Goal: Information Seeking & Learning: Find specific fact

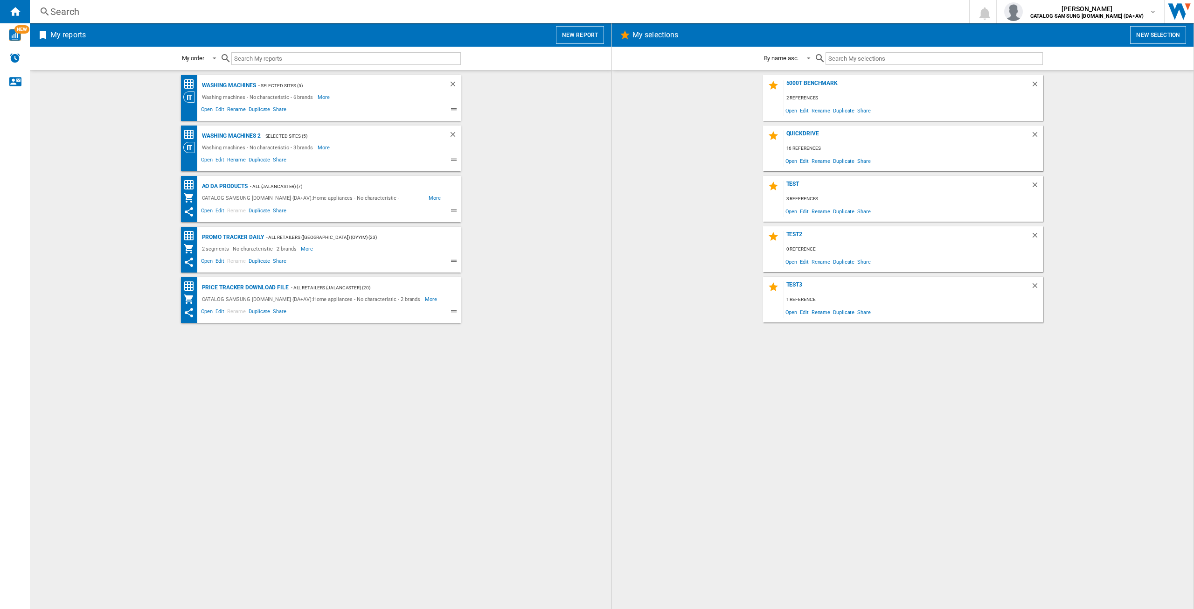
click at [82, 4] on div "Search Search 0 [PERSON_NAME] CATALOG SAMSUNG [DOMAIN_NAME] (DA+AV) CATALOG SAM…" at bounding box center [612, 11] width 1164 height 23
click at [79, 10] on div "Search" at bounding box center [497, 11] width 895 height 13
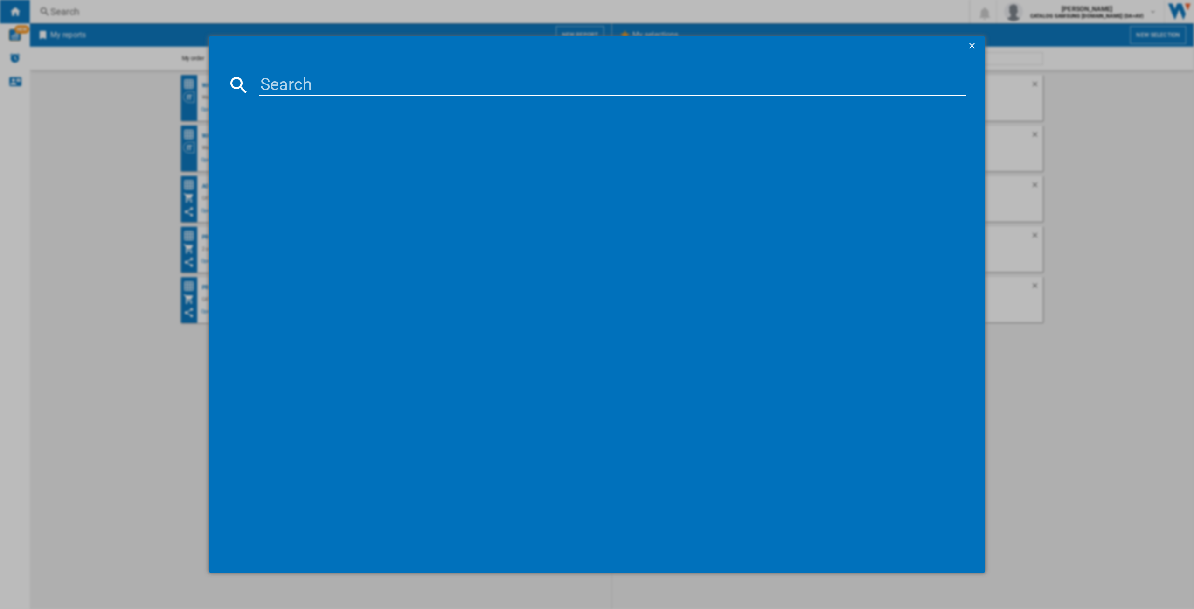
click at [265, 82] on input at bounding box center [612, 85] width 707 height 22
type input "ww80cgc"
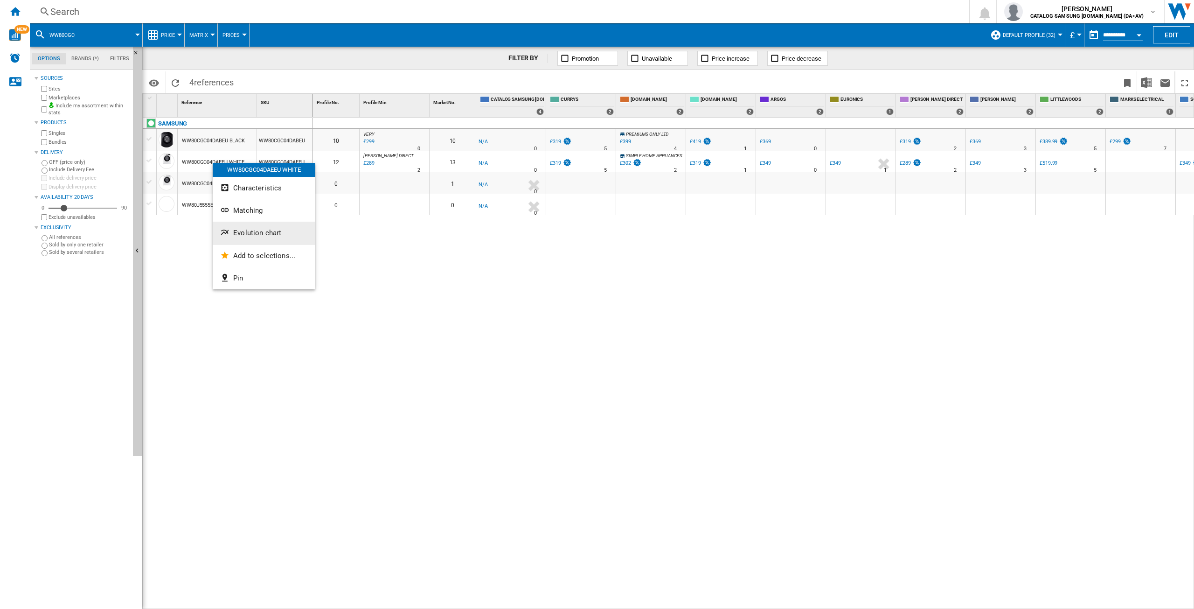
click at [261, 234] on span "Evolution chart" at bounding box center [257, 233] width 48 height 8
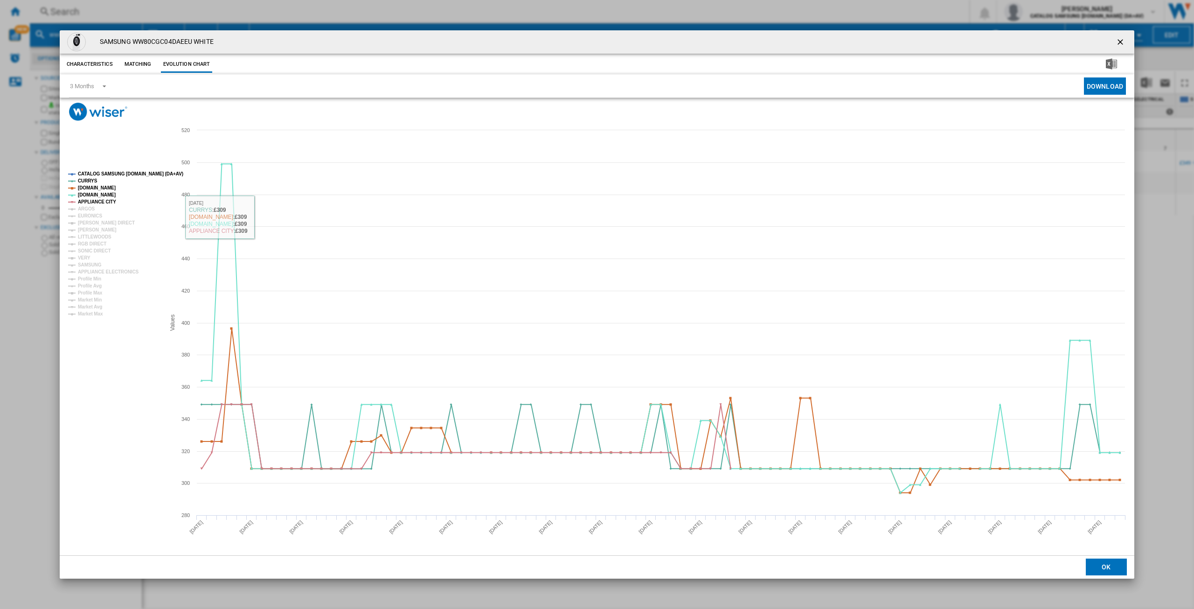
click at [112, 173] on tspan "CATALOG SAMSUNG [DOMAIN_NAME] (DA+AV)" at bounding box center [130, 173] width 105 height 5
click at [89, 208] on tspan "ARGOS" at bounding box center [86, 208] width 17 height 5
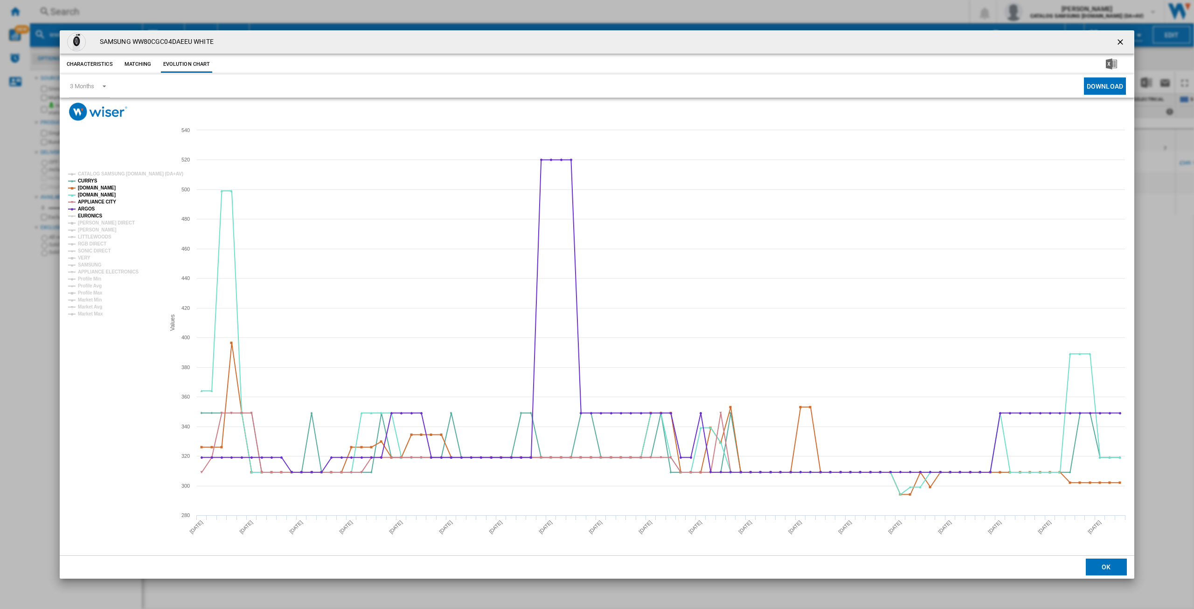
click at [91, 214] on tspan "EURONICS" at bounding box center [90, 215] width 24 height 5
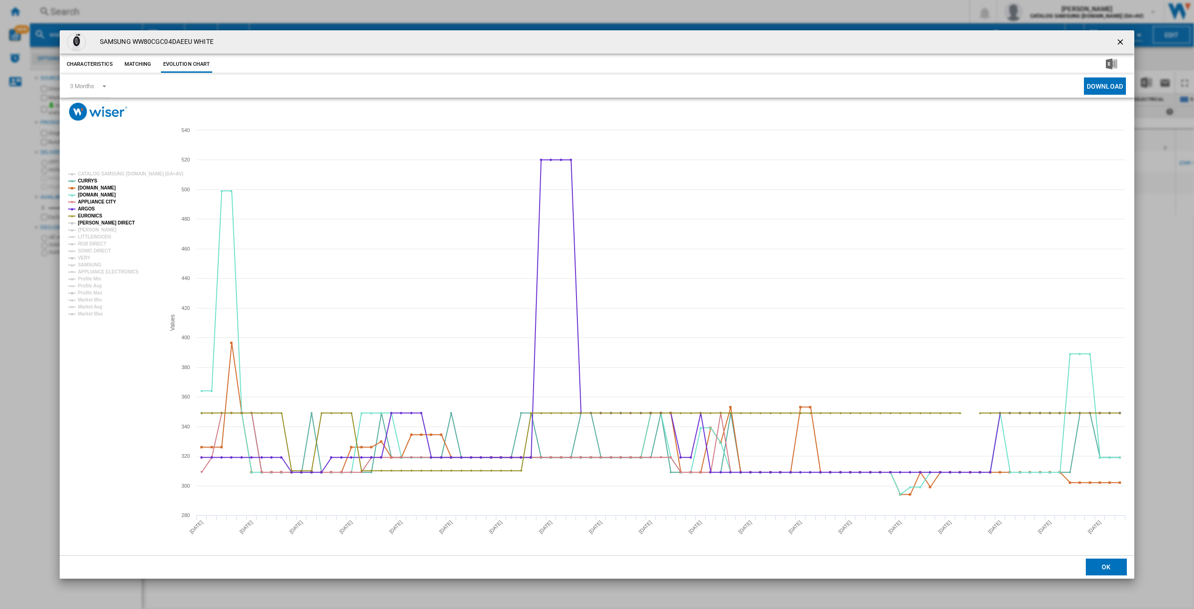
click at [91, 222] on tspan "[PERSON_NAME] DIRECT" at bounding box center [106, 222] width 57 height 5
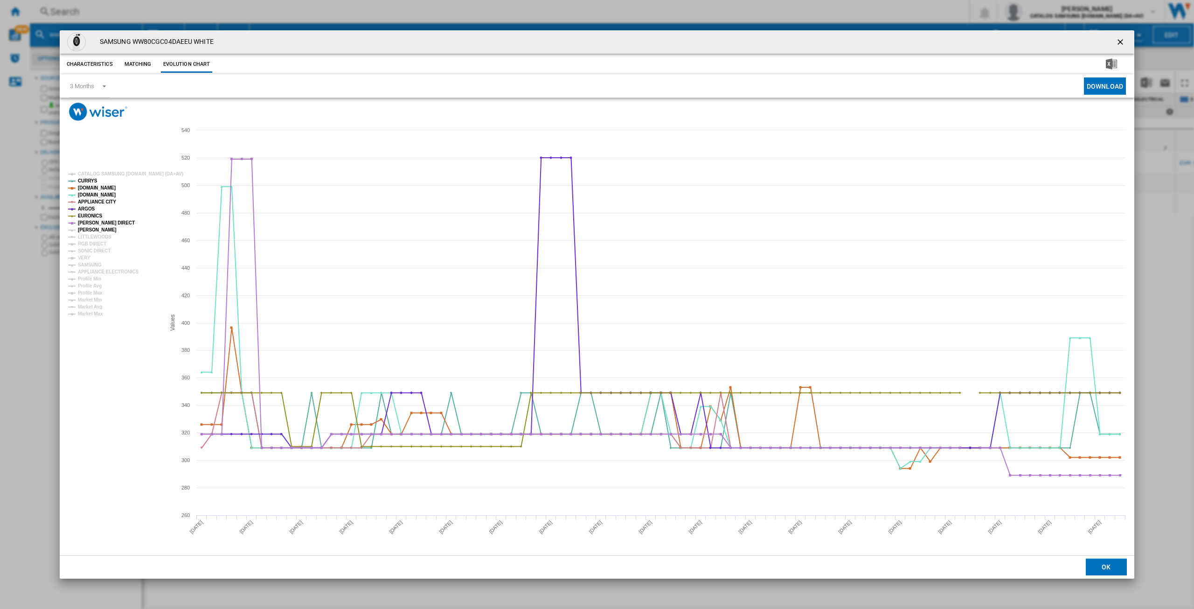
click at [91, 229] on tspan "[PERSON_NAME]" at bounding box center [97, 229] width 39 height 5
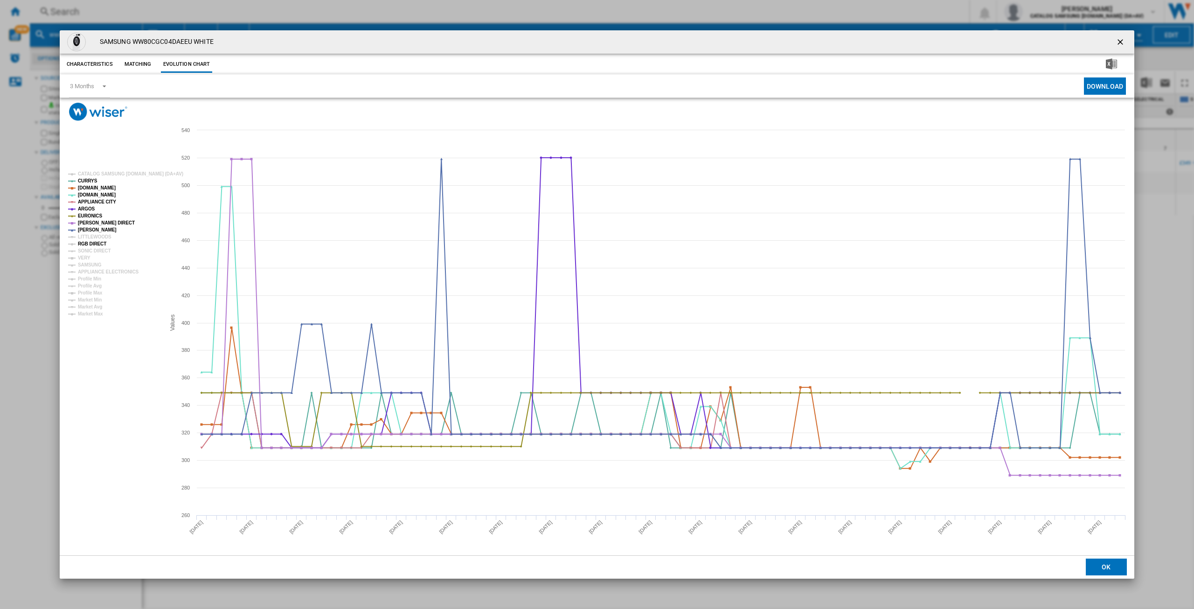
click at [88, 241] on tspan "RGB DIRECT" at bounding box center [92, 243] width 28 height 5
drag, startPoint x: 85, startPoint y: 249, endPoint x: 82, endPoint y: 257, distance: 8.6
click at [84, 251] on tspan "SONIC DIRECT" at bounding box center [94, 250] width 33 height 5
click at [82, 257] on tspan "VERY" at bounding box center [84, 257] width 13 height 5
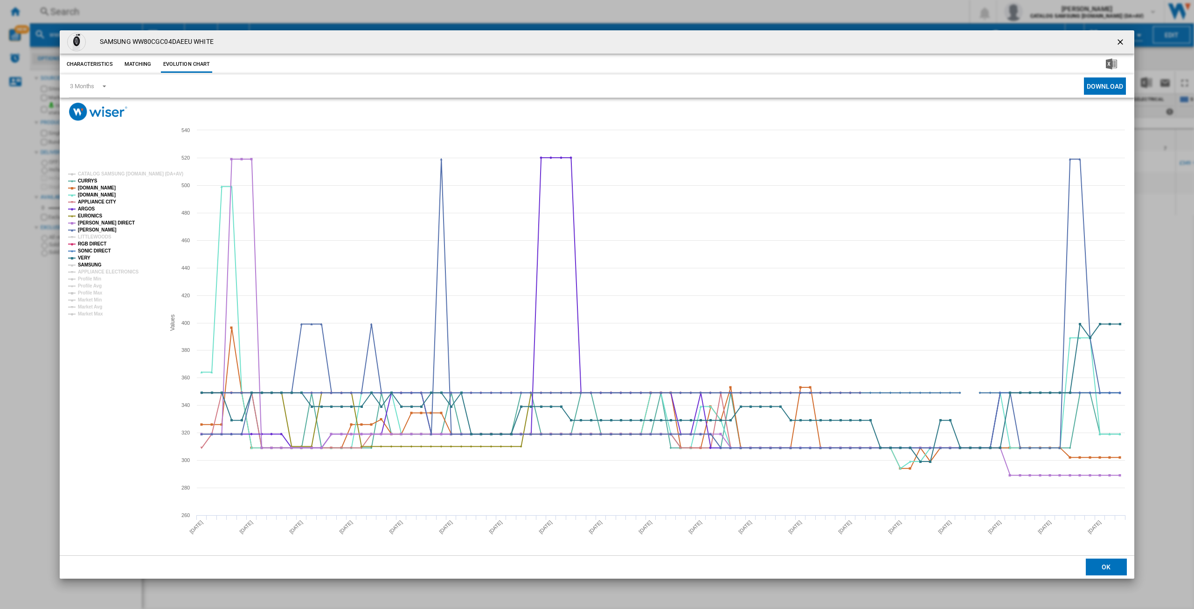
click at [87, 263] on tspan "SAMSUNG" at bounding box center [90, 264] width 24 height 5
click at [96, 269] on tspan "APPLIANCE ELECTRONICS" at bounding box center [108, 271] width 61 height 5
click at [1119, 42] on ng-md-icon "getI18NText('BUTTONS.CLOSE_DIALOG')" at bounding box center [1121, 42] width 11 height 11
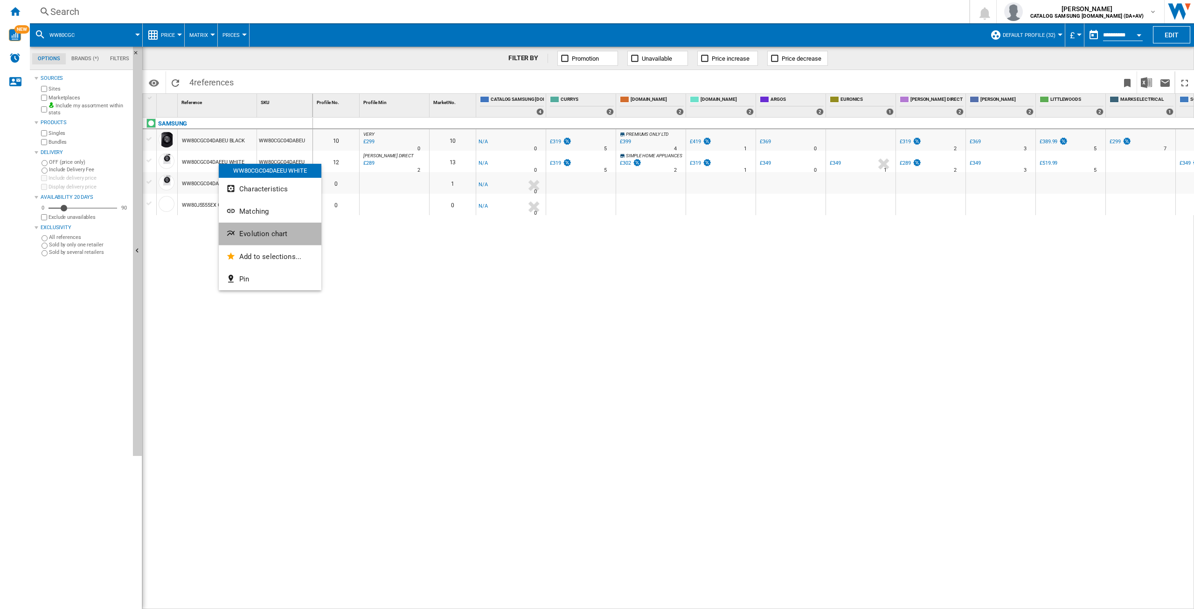
click at [259, 232] on span "Evolution chart" at bounding box center [263, 234] width 48 height 8
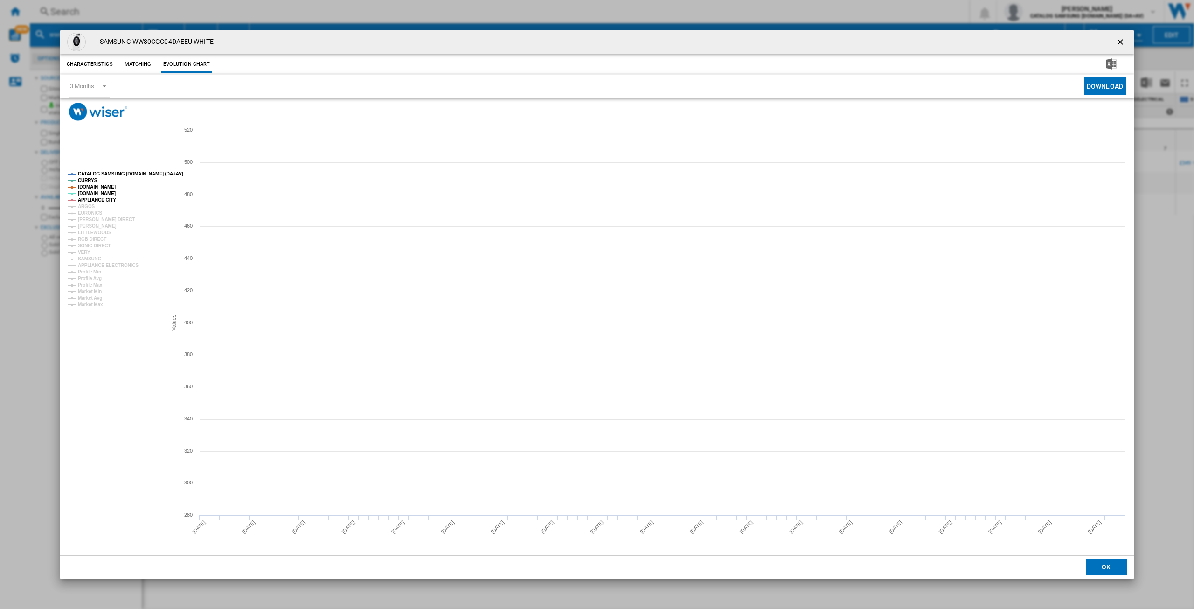
click at [109, 172] on tspan "CATALOG SAMSUNG [DOMAIN_NAME] (DA+AV)" at bounding box center [130, 173] width 105 height 5
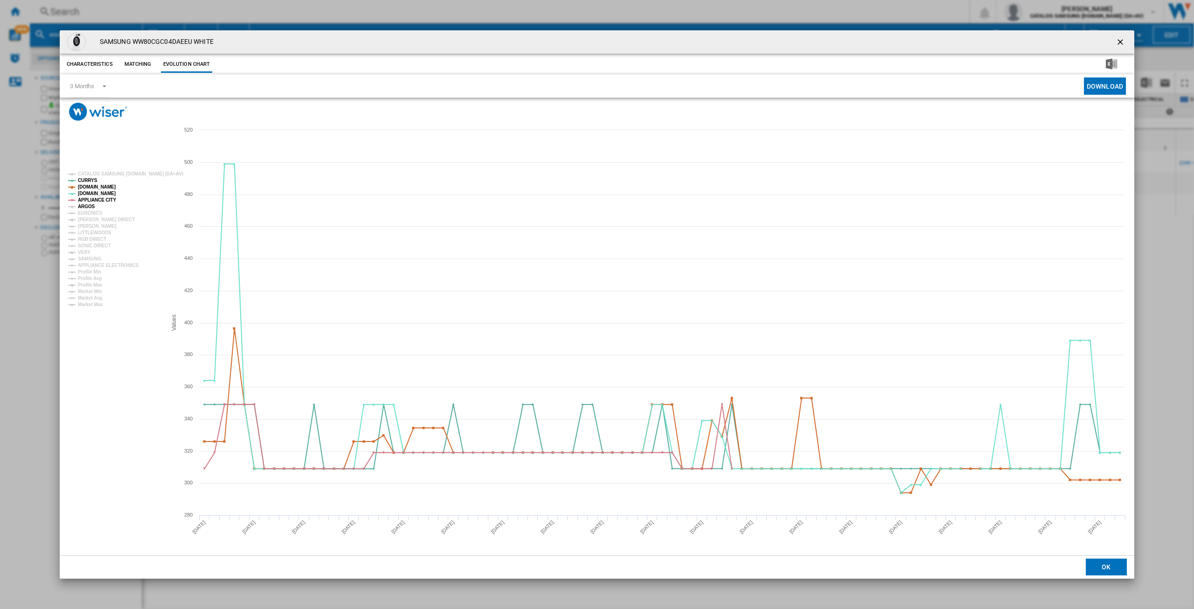
drag, startPoint x: 90, startPoint y: 205, endPoint x: 90, endPoint y: 211, distance: 5.6
click at [90, 207] on tspan "ARGOS" at bounding box center [86, 206] width 17 height 5
click at [89, 214] on tspan "EURONICS" at bounding box center [90, 212] width 24 height 5
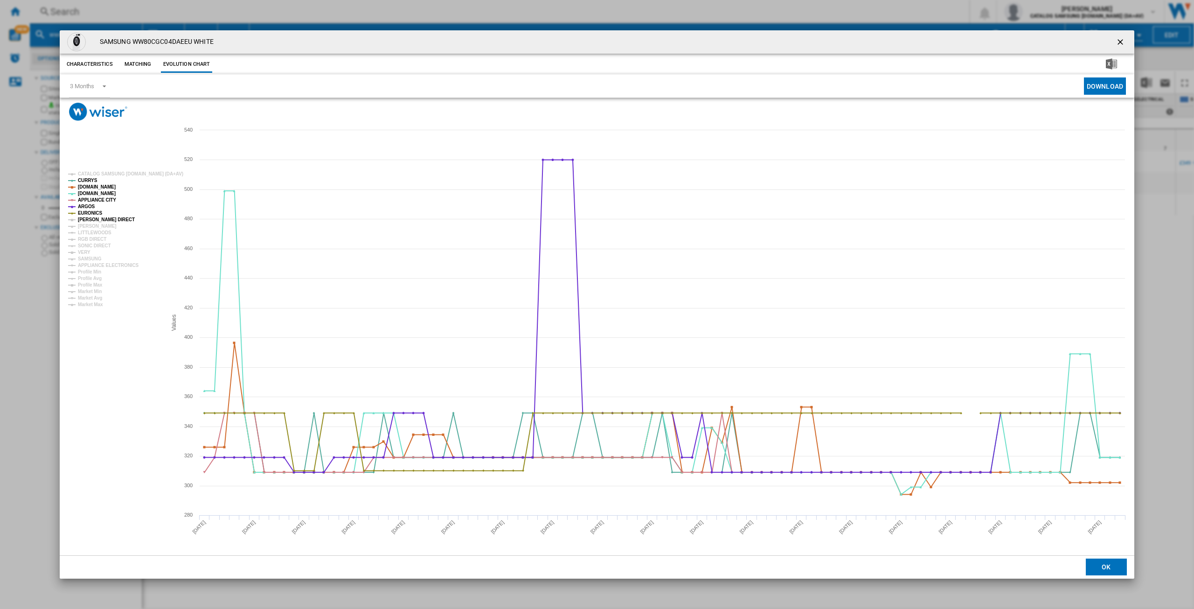
click at [89, 220] on tspan "[PERSON_NAME] DIRECT" at bounding box center [106, 219] width 57 height 5
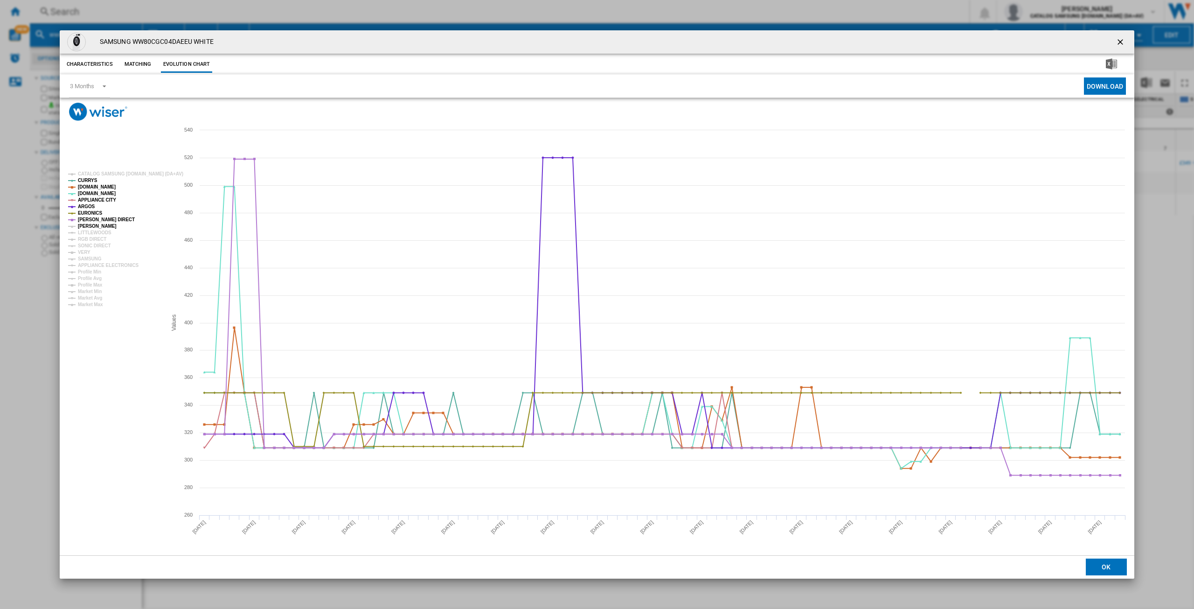
click at [89, 224] on tspan "[PERSON_NAME]" at bounding box center [97, 225] width 39 height 5
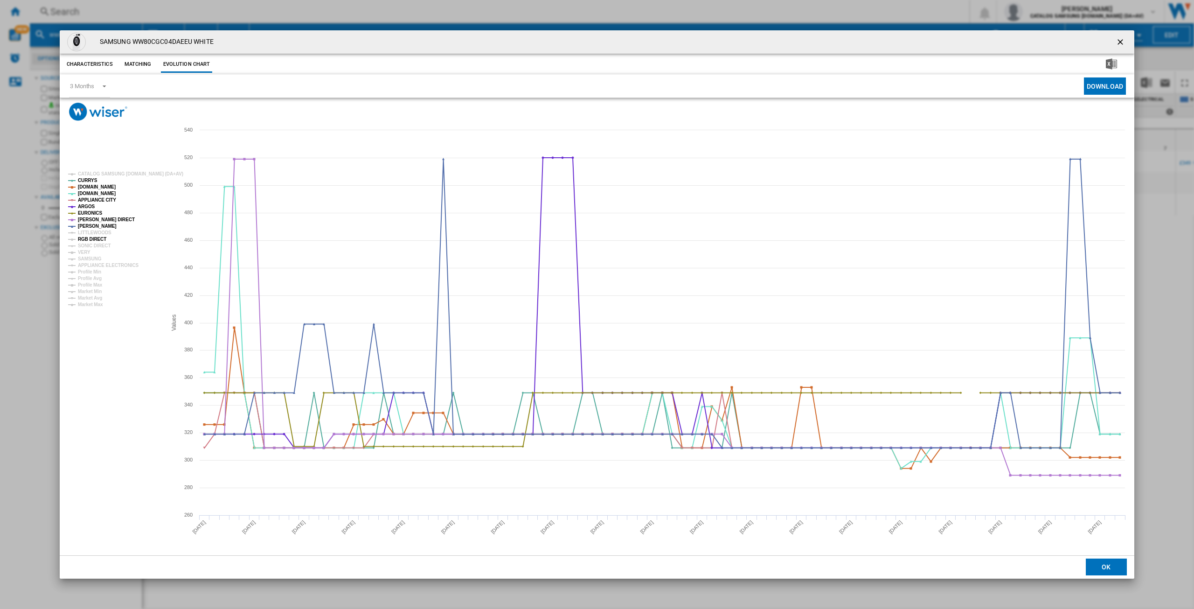
drag, startPoint x: 88, startPoint y: 240, endPoint x: 87, endPoint y: 246, distance: 6.5
click at [88, 240] on tspan "RGB DIRECT" at bounding box center [92, 239] width 28 height 5
click at [87, 247] on tspan "SONIC DIRECT" at bounding box center [94, 245] width 33 height 5
click at [84, 253] on tspan "VERY" at bounding box center [84, 252] width 13 height 5
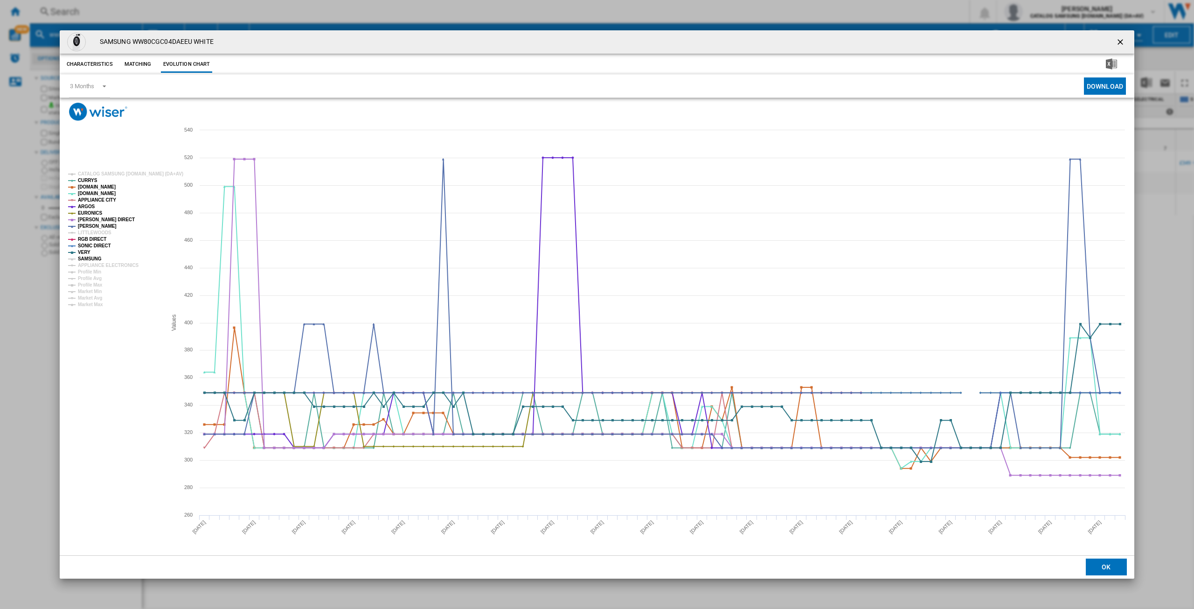
drag, startPoint x: 91, startPoint y: 258, endPoint x: 95, endPoint y: 263, distance: 6.0
click at [91, 259] on tspan "SAMSUNG" at bounding box center [90, 258] width 24 height 5
click at [96, 265] on tspan "APPLIANCE ELECTRONICS" at bounding box center [108, 265] width 61 height 5
click at [1123, 41] on ng-md-icon "getI18NText('BUTTONS.CLOSE_DIALOG')" at bounding box center [1121, 42] width 11 height 11
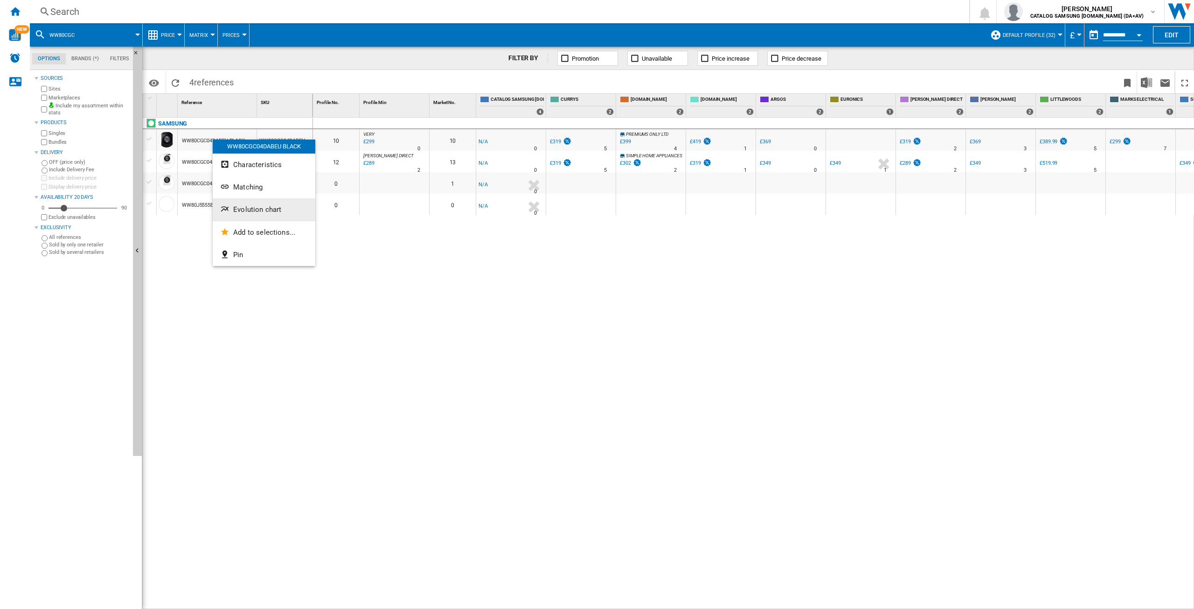
click at [253, 207] on span "Evolution chart" at bounding box center [257, 209] width 48 height 8
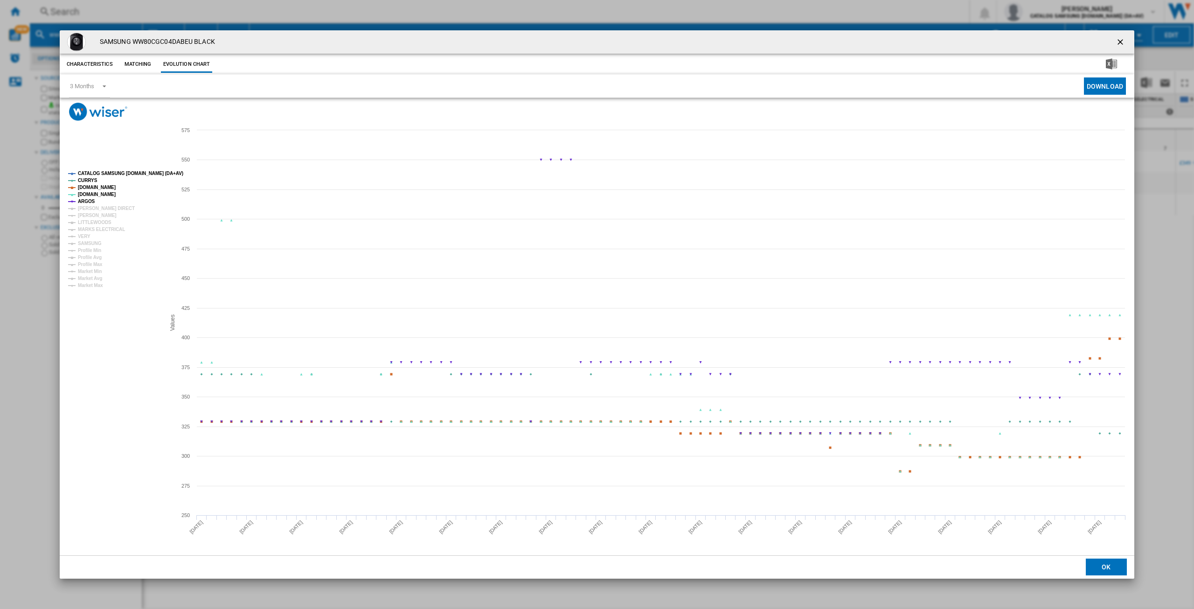
drag, startPoint x: 107, startPoint y: 170, endPoint x: 104, endPoint y: 186, distance: 15.7
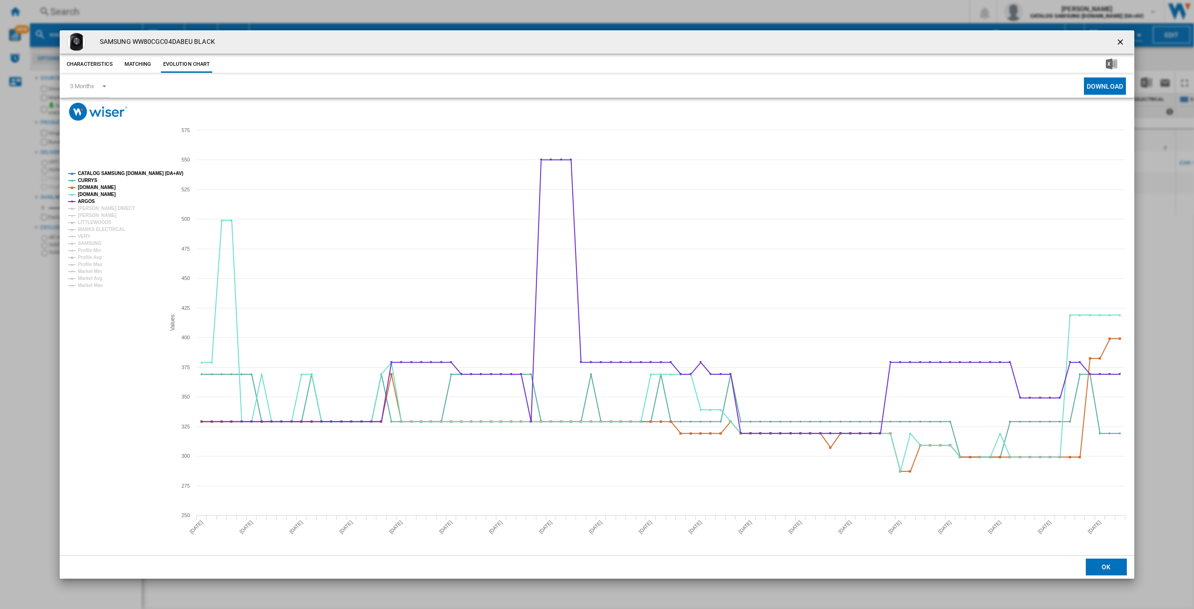
click at [107, 171] on tspan "CATALOG SAMSUNG [DOMAIN_NAME] (DA+AV)" at bounding box center [130, 173] width 105 height 5
click at [93, 206] on tspan "[PERSON_NAME] DIRECT" at bounding box center [106, 208] width 57 height 5
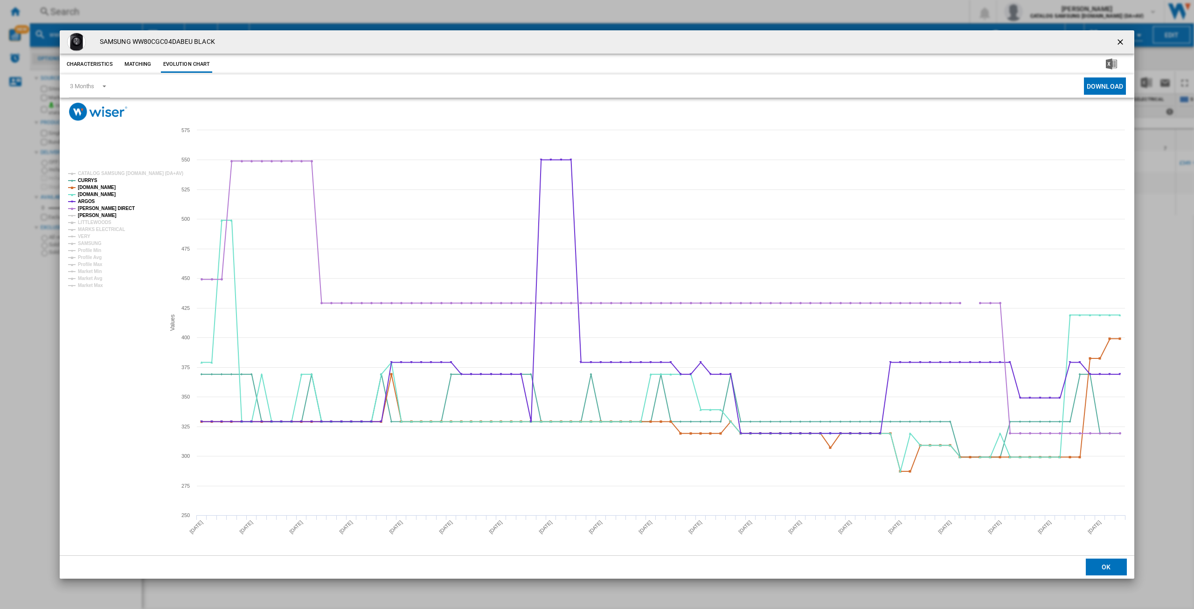
drag, startPoint x: 88, startPoint y: 212, endPoint x: 86, endPoint y: 219, distance: 7.1
click at [88, 213] on tspan "[PERSON_NAME]" at bounding box center [97, 215] width 39 height 5
click at [88, 228] on tspan "MARKS ELECTRICAL" at bounding box center [101, 229] width 47 height 5
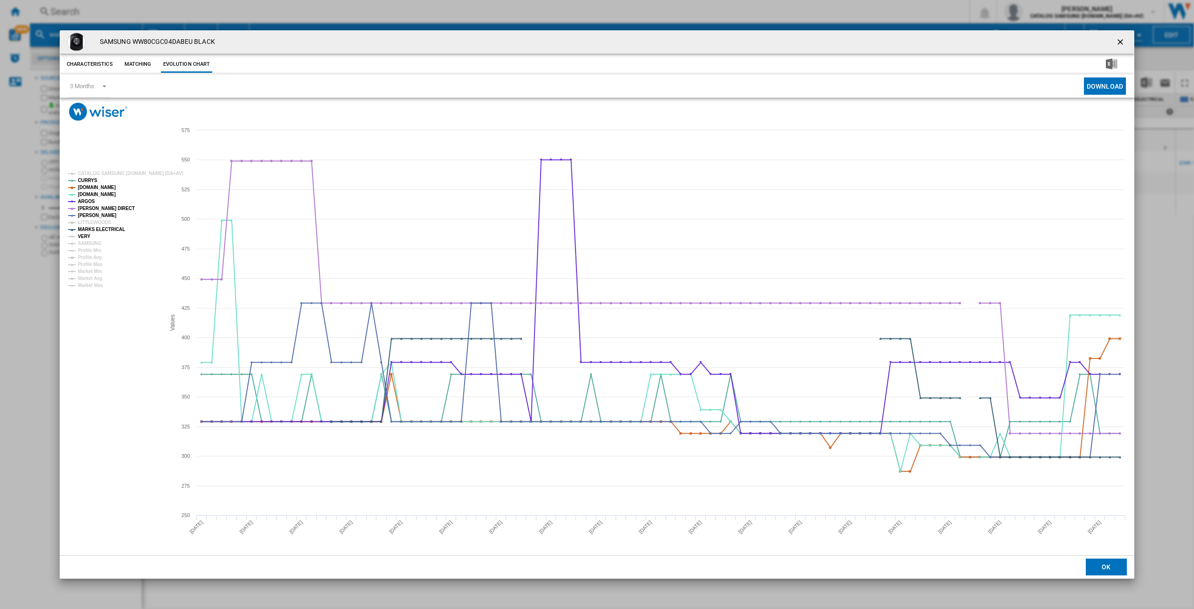
drag, startPoint x: 84, startPoint y: 234, endPoint x: 86, endPoint y: 241, distance: 7.2
click at [84, 235] on tspan "VERY" at bounding box center [84, 236] width 13 height 5
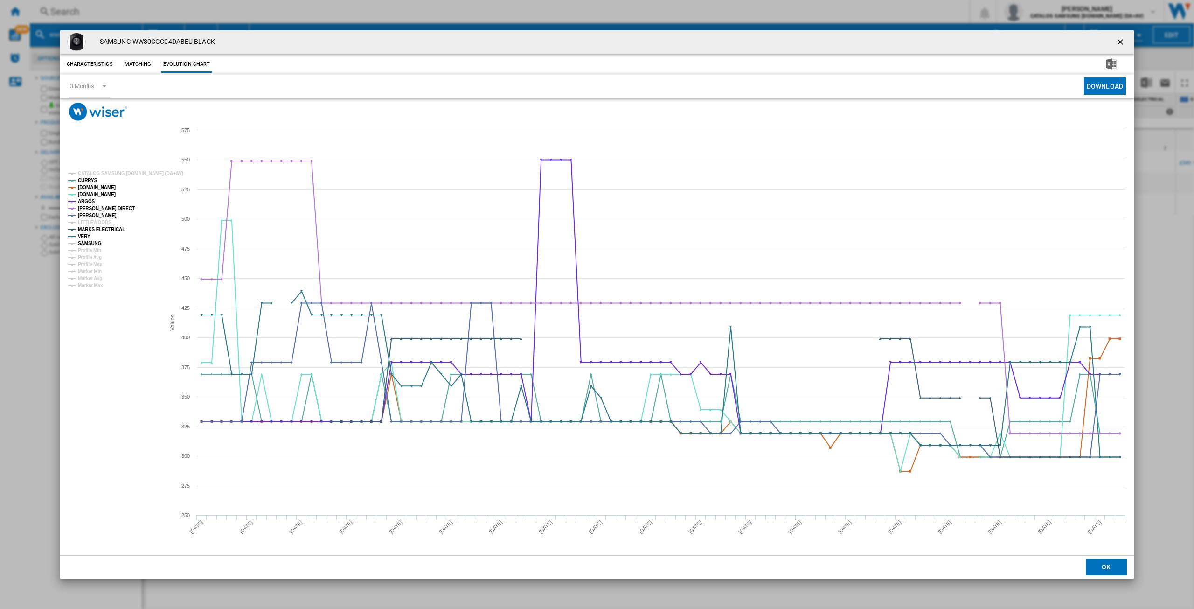
click at [86, 241] on tspan "SAMSUNG" at bounding box center [90, 243] width 24 height 5
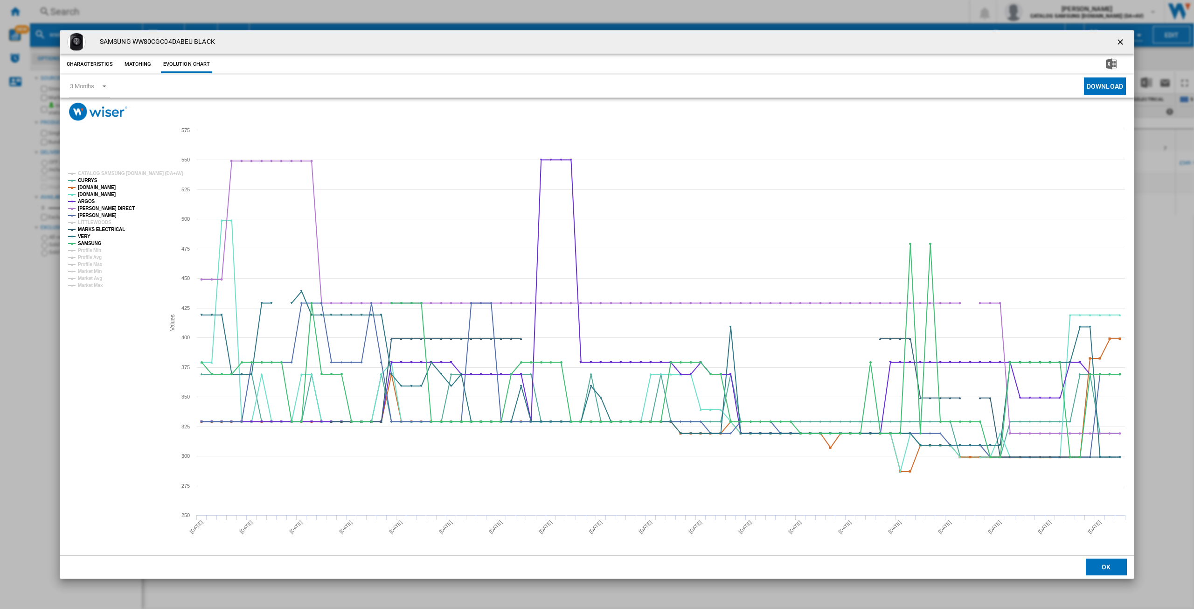
click at [1119, 42] on ng-md-icon "getI18NText('BUTTONS.CLOSE_DIALOG')" at bounding box center [1121, 42] width 11 height 11
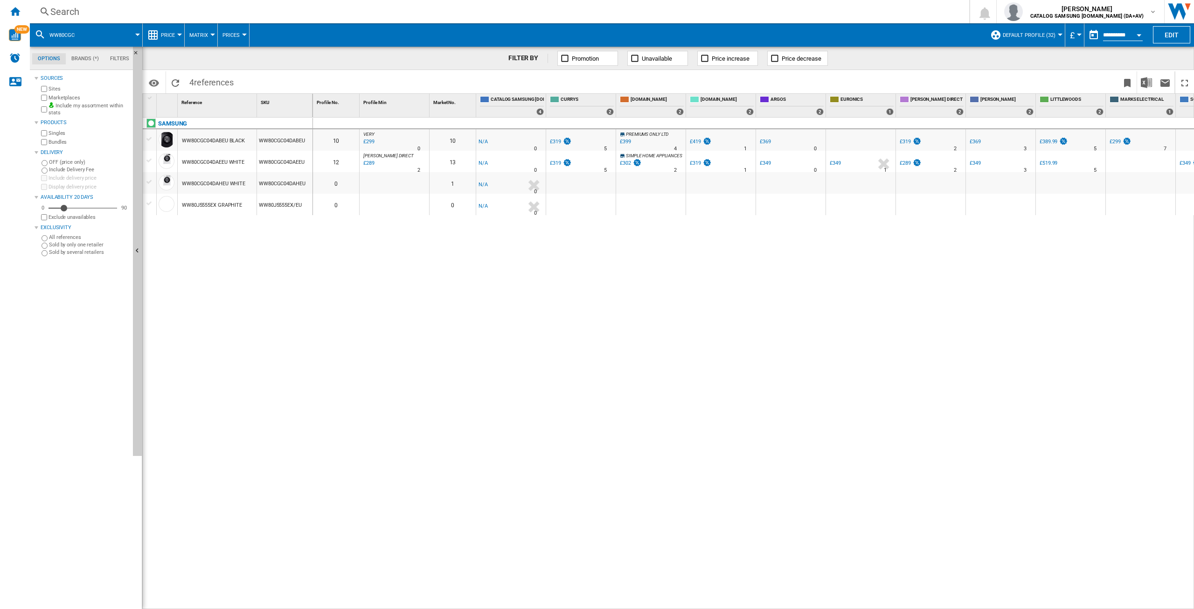
click at [83, 5] on div "Search Search 0 [PERSON_NAME] CATALOG SAMSUNG [DOMAIN_NAME] (DA+AV) CATALOG SAM…" at bounding box center [612, 11] width 1164 height 23
click at [74, 12] on div "Search" at bounding box center [497, 11] width 895 height 13
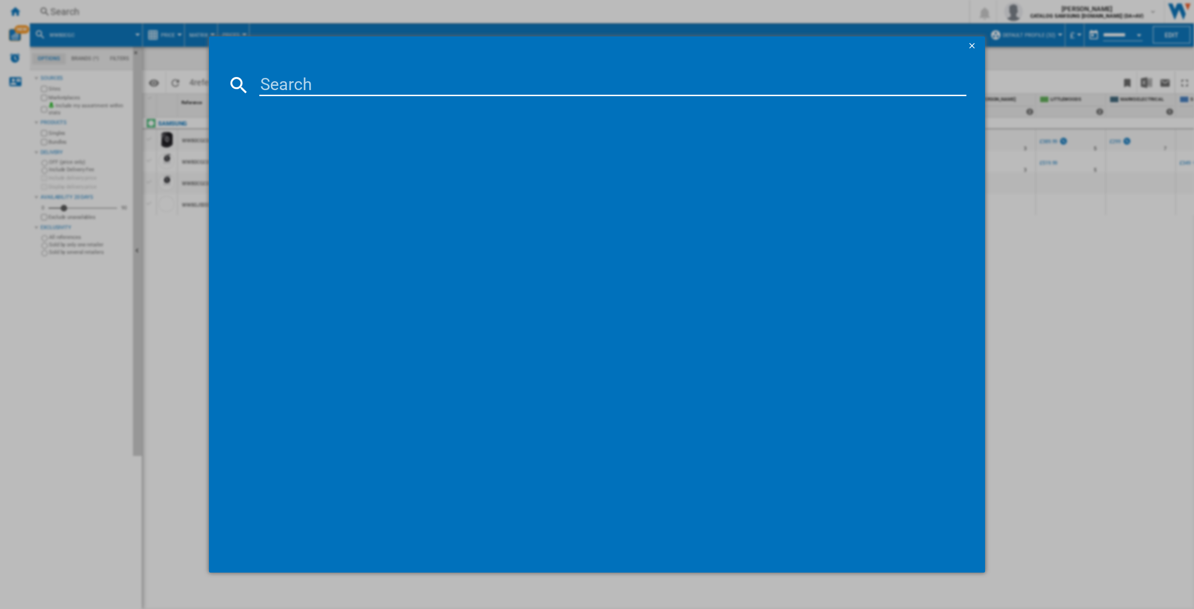
click at [279, 79] on input at bounding box center [612, 85] width 707 height 22
type input "ww90cgc"
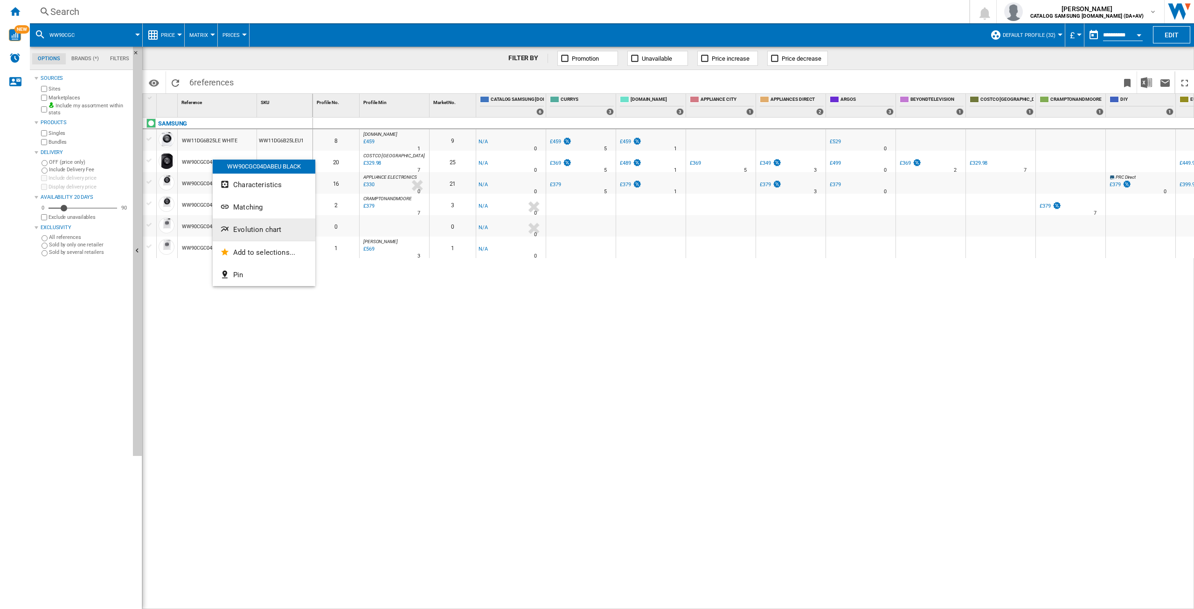
click at [242, 225] on span "Evolution chart" at bounding box center [257, 229] width 48 height 8
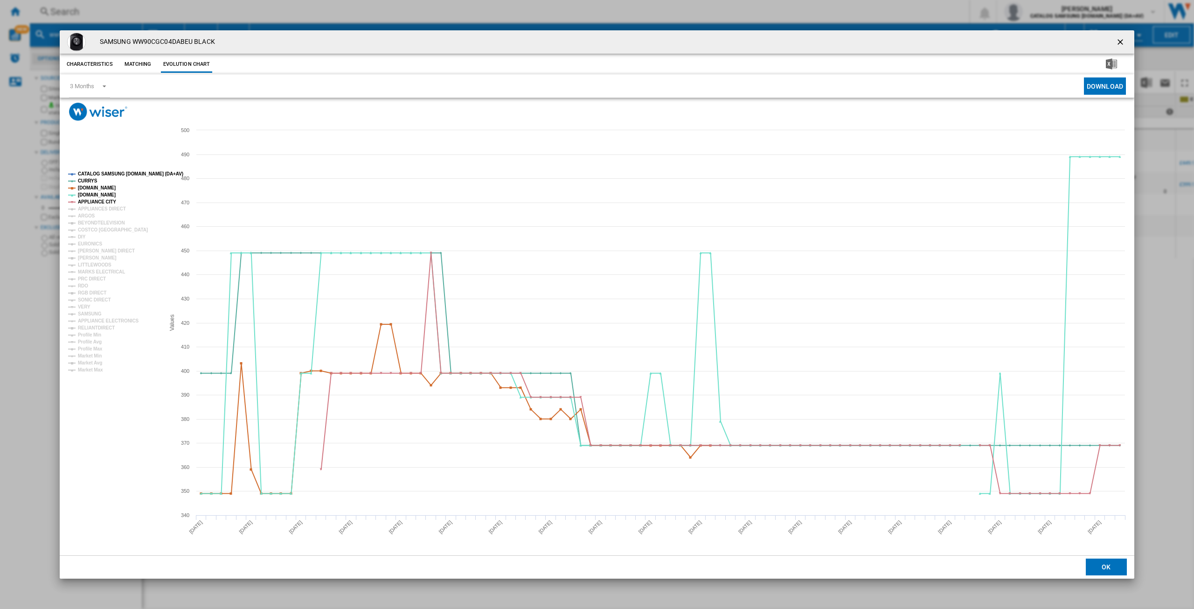
click at [108, 172] on tspan "CATALOG SAMSUNG [DOMAIN_NAME] (DA+AV)" at bounding box center [130, 173] width 105 height 5
click at [92, 206] on tspan "APPLIANCES DIRECT" at bounding box center [102, 208] width 48 height 5
click at [87, 213] on tspan "ARGOS" at bounding box center [86, 215] width 17 height 5
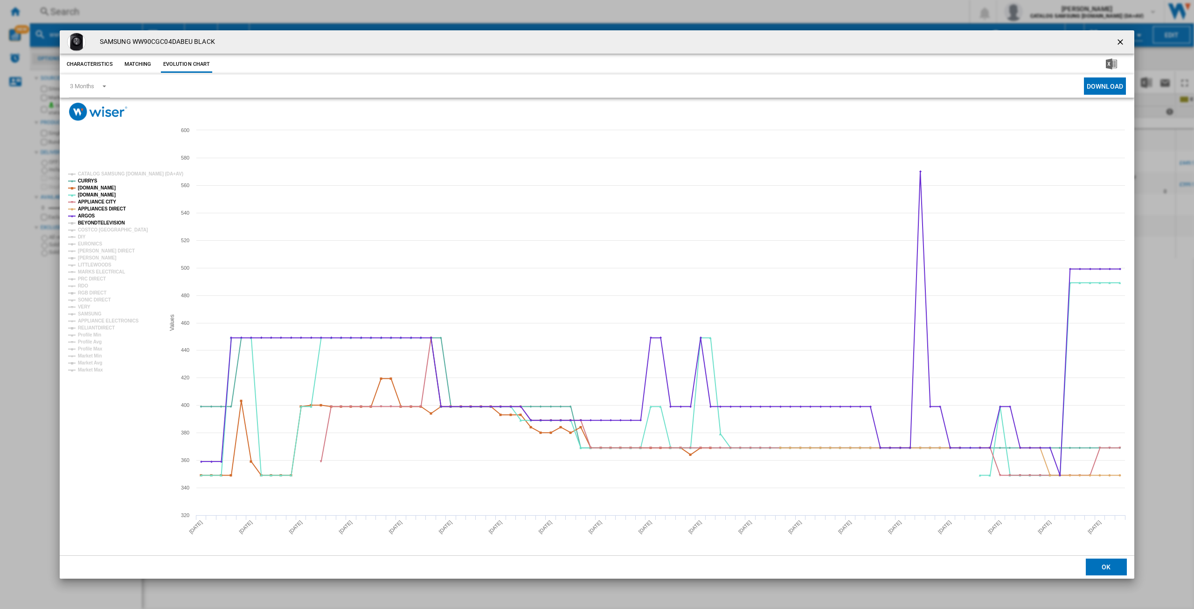
click at [91, 221] on tspan "BEYONDTELEVISION" at bounding box center [101, 222] width 47 height 5
click at [90, 229] on tspan "COSTCO [GEOGRAPHIC_DATA]" at bounding box center [113, 229] width 70 height 5
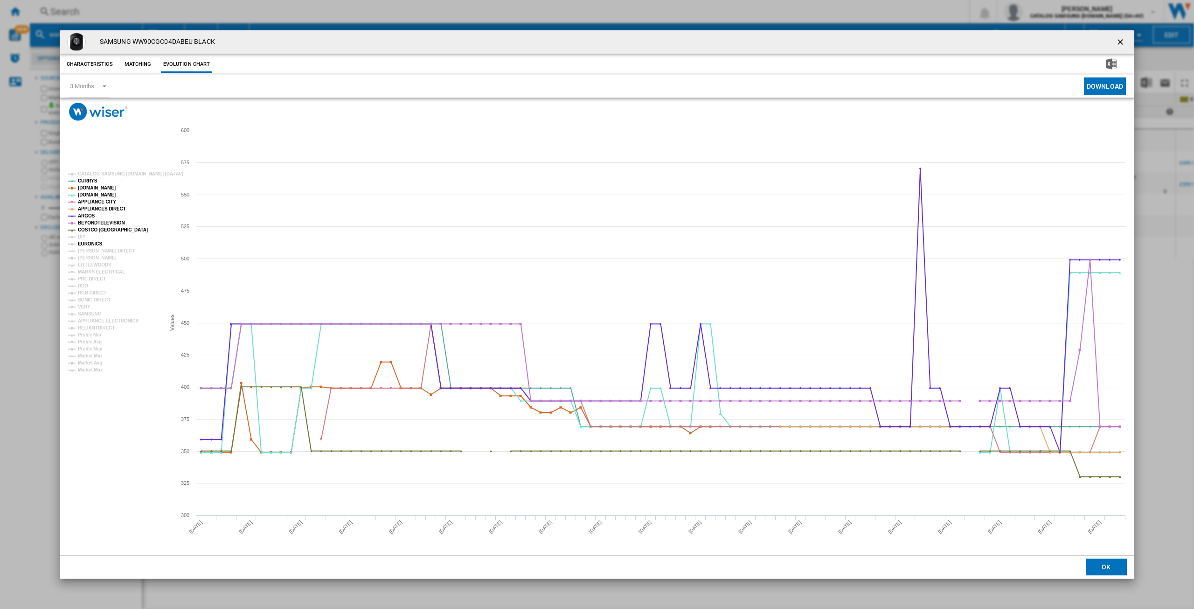
click at [84, 242] on tspan "EURONICS" at bounding box center [90, 243] width 24 height 5
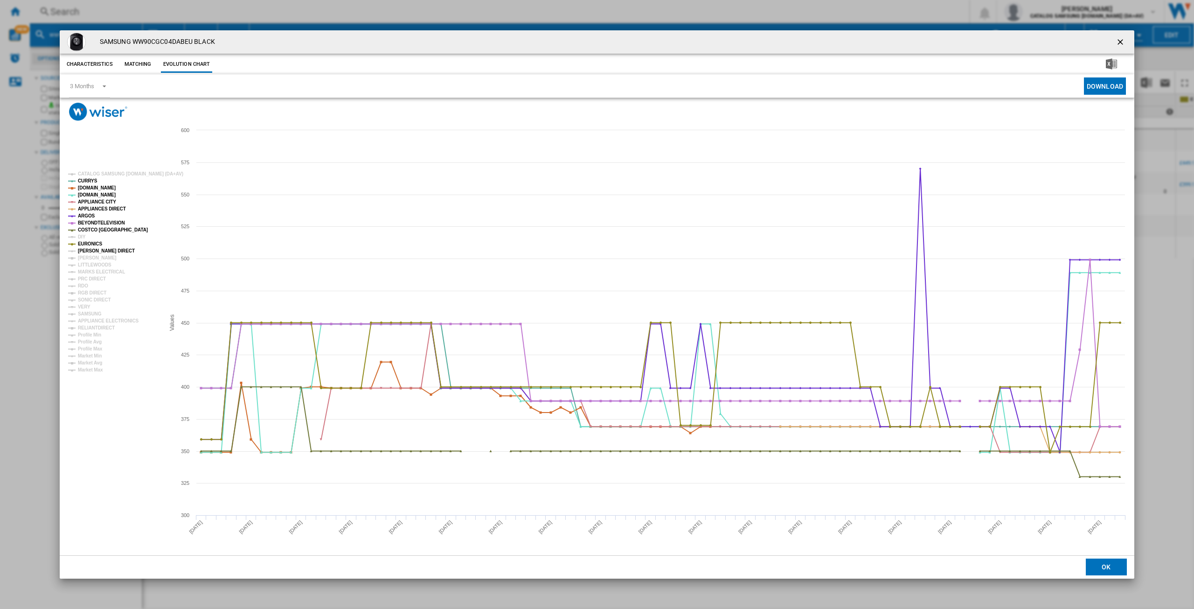
click at [91, 251] on tspan "[PERSON_NAME] DIRECT" at bounding box center [106, 250] width 57 height 5
click at [87, 260] on tspan "[PERSON_NAME]" at bounding box center [97, 257] width 39 height 5
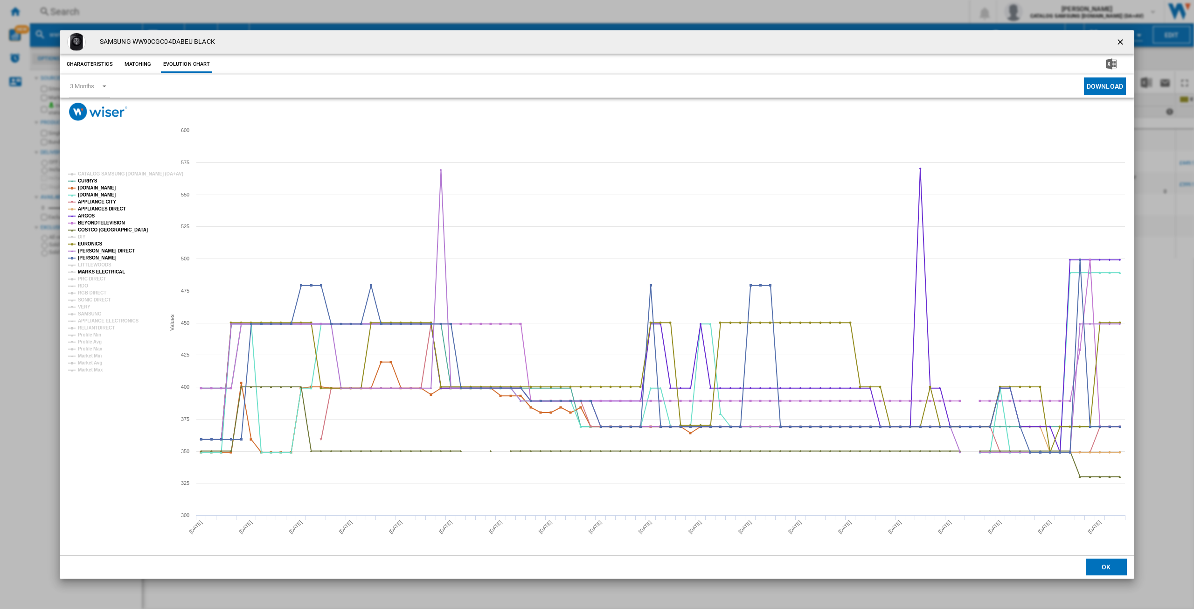
click at [92, 273] on tspan "MARKS ELECTRICAL" at bounding box center [101, 271] width 47 height 5
click at [1120, 46] on ng-md-icon "getI18NText('BUTTONS.CLOSE_DIALOG')" at bounding box center [1121, 42] width 11 height 11
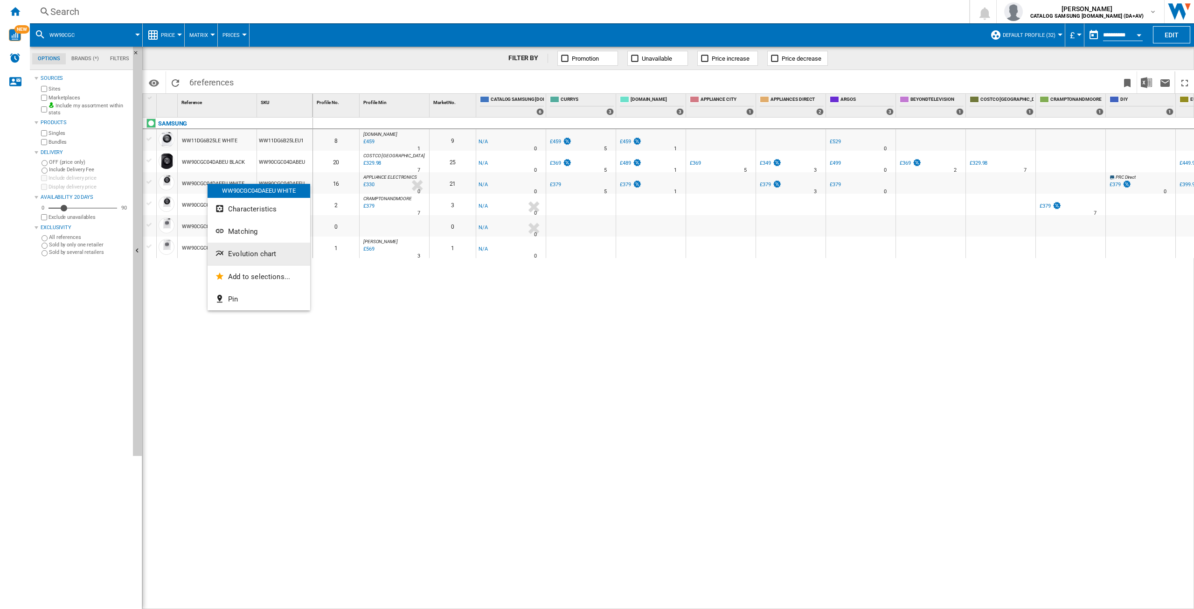
click at [258, 251] on span "Evolution chart" at bounding box center [252, 254] width 48 height 8
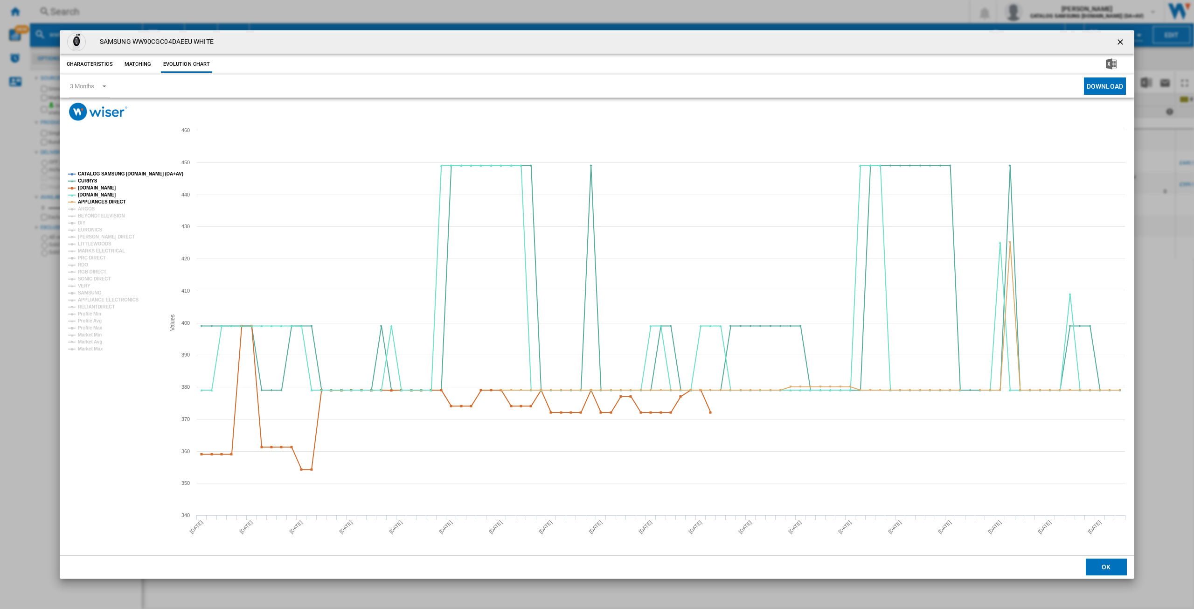
click at [108, 171] on tspan "CATALOG SAMSUNG [DOMAIN_NAME] (DA+AV)" at bounding box center [130, 173] width 105 height 5
click at [85, 209] on tspan "ARGOS" at bounding box center [86, 208] width 17 height 5
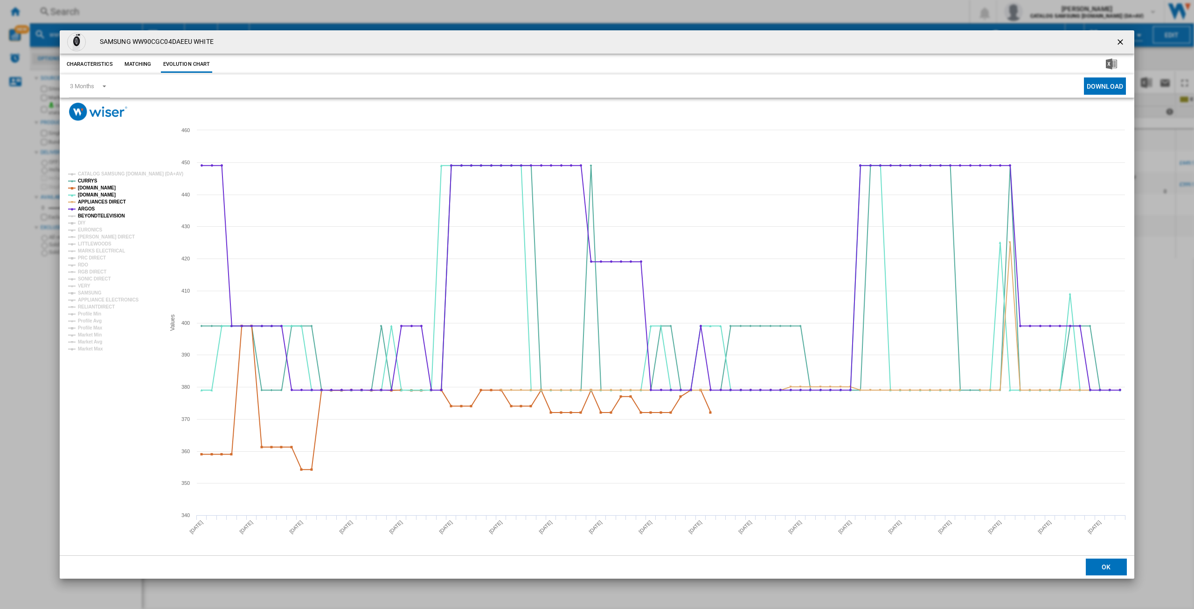
click at [90, 215] on tspan "BEYONDTELEVISION" at bounding box center [101, 215] width 47 height 5
click at [84, 229] on tspan "EURONICS" at bounding box center [90, 229] width 24 height 5
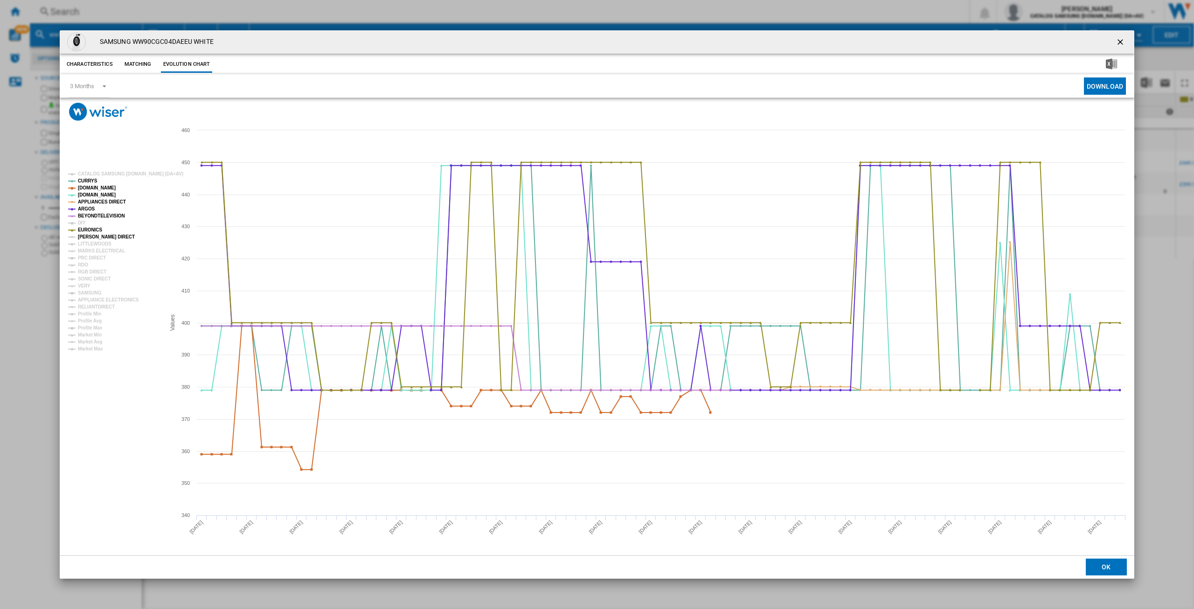
click at [84, 239] on tspan "[PERSON_NAME] DIRECT" at bounding box center [106, 236] width 57 height 5
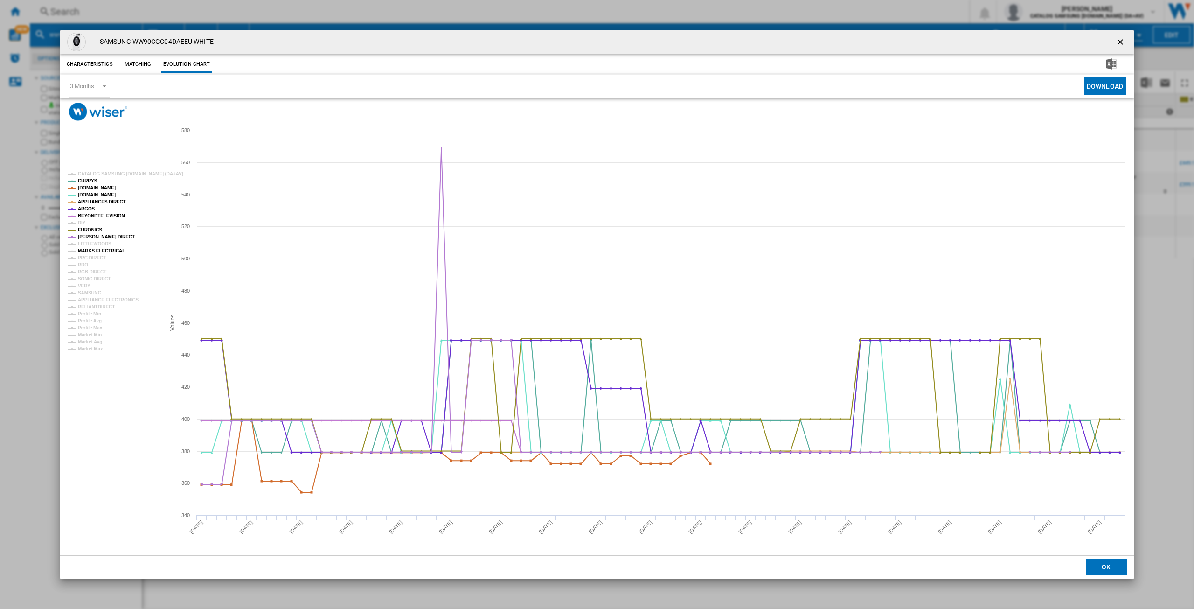
click at [88, 252] on tspan "MARKS ELECTRICAL" at bounding box center [101, 250] width 47 height 5
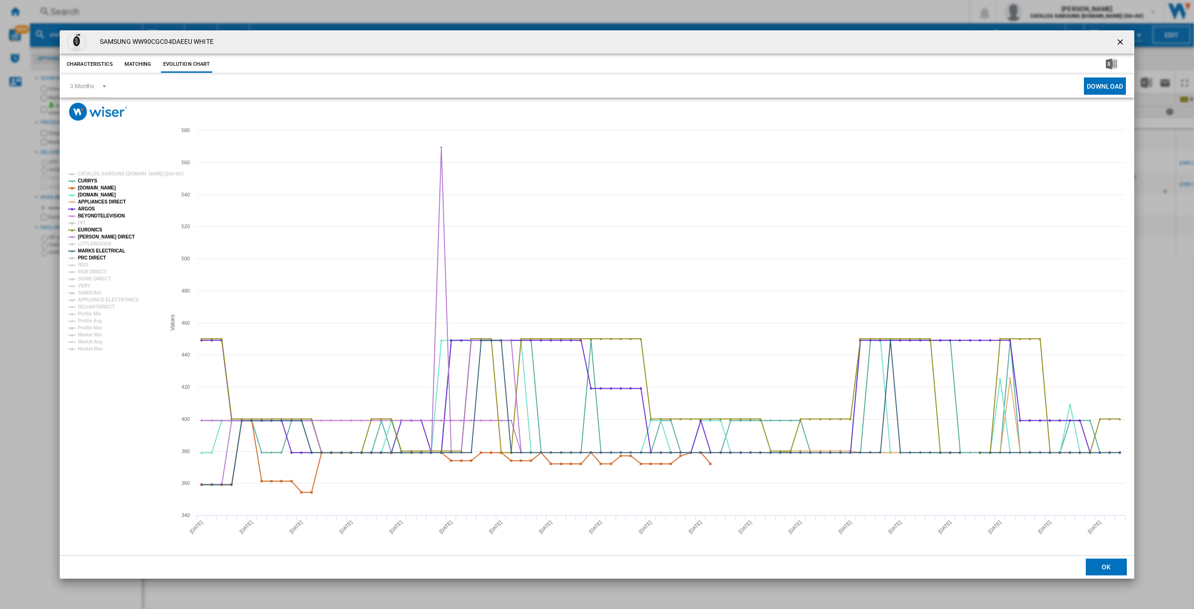
click at [85, 257] on tspan "PRC DIRECT" at bounding box center [92, 257] width 28 height 5
click at [82, 263] on tspan "RDO" at bounding box center [83, 264] width 10 height 5
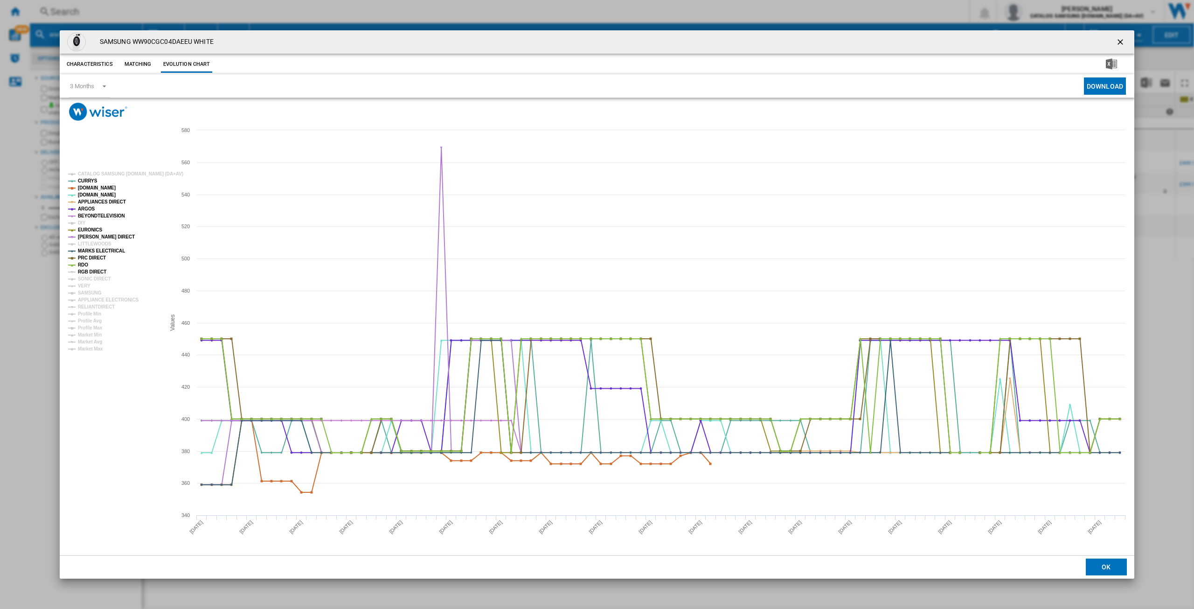
click at [86, 272] on tspan "RGB DIRECT" at bounding box center [92, 271] width 28 height 5
click at [86, 278] on tspan "SONIC DIRECT" at bounding box center [94, 278] width 33 height 5
click at [82, 285] on tspan "VERY" at bounding box center [84, 285] width 13 height 5
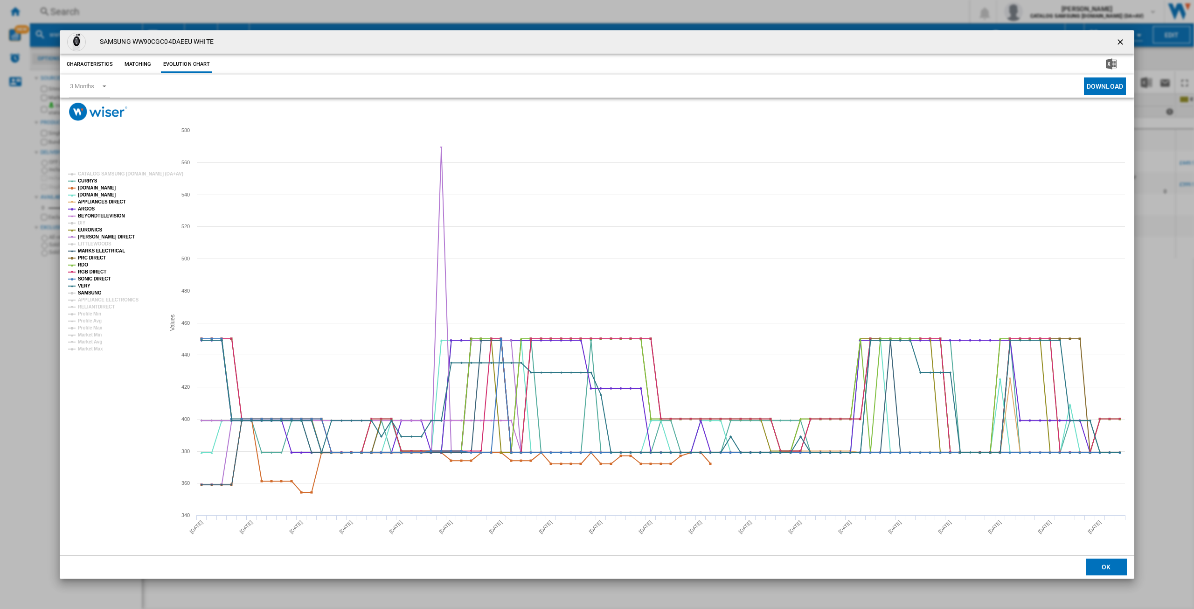
click at [86, 292] on tspan "SAMSUNG" at bounding box center [90, 292] width 24 height 5
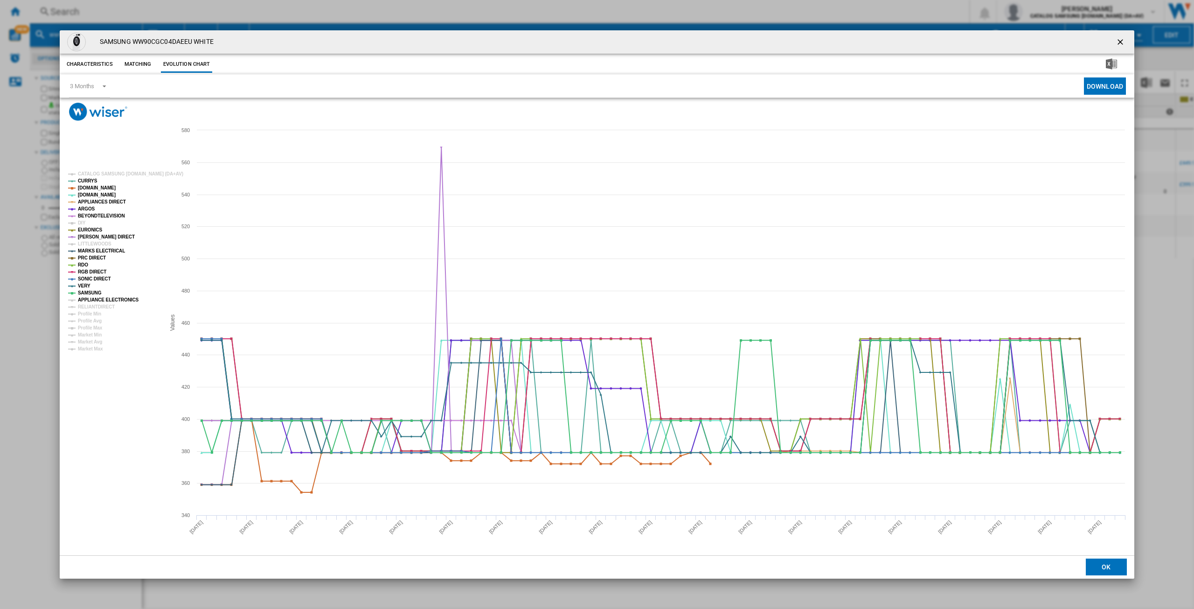
drag, startPoint x: 88, startPoint y: 297, endPoint x: 90, endPoint y: 302, distance: 5.8
click at [89, 298] on tspan "APPLIANCE ELECTRONICS" at bounding box center [108, 299] width 61 height 5
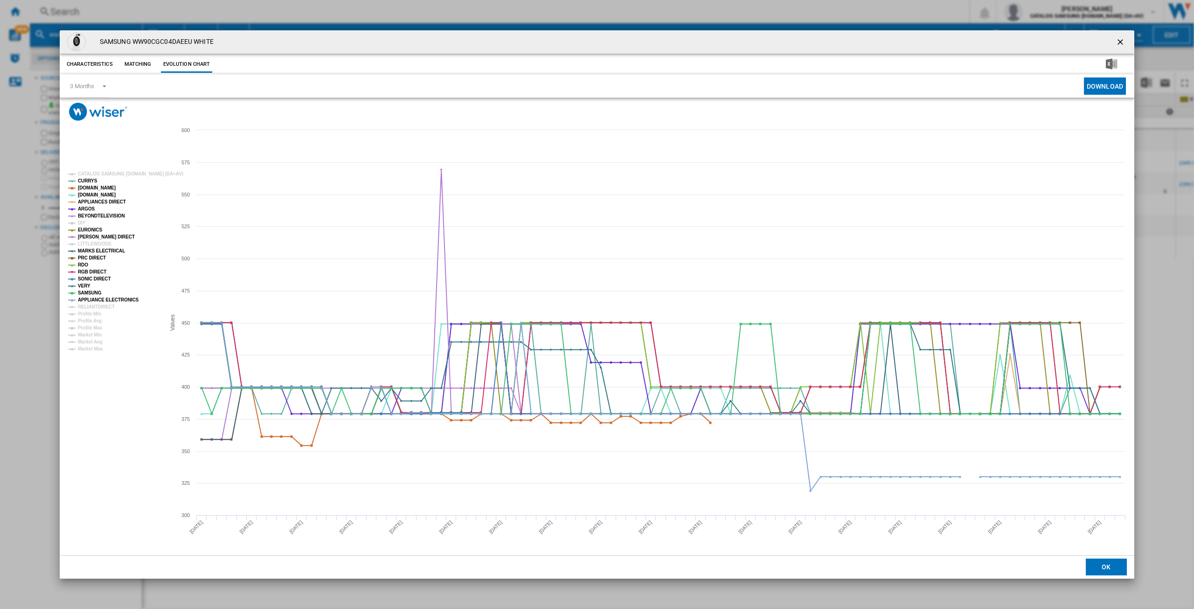
click at [90, 302] on tspan "APPLIANCE ELECTRONICS" at bounding box center [108, 299] width 61 height 5
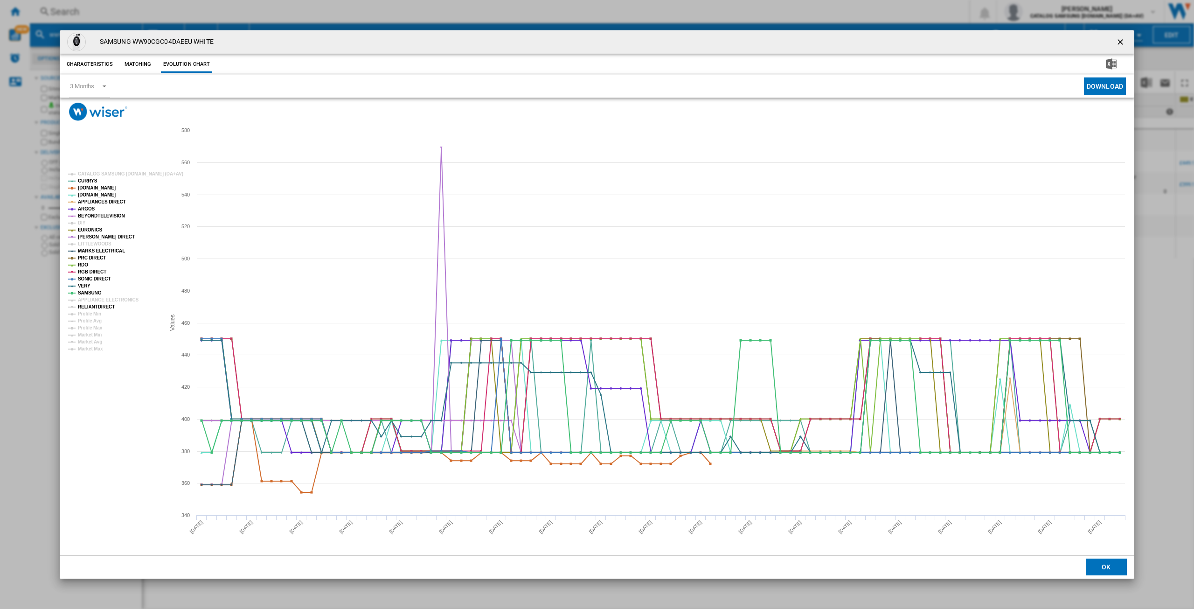
click at [91, 306] on tspan "RELIANTDIRECT" at bounding box center [96, 306] width 37 height 5
click at [100, 299] on tspan "APPLIANCE ELECTRONICS" at bounding box center [108, 299] width 61 height 5
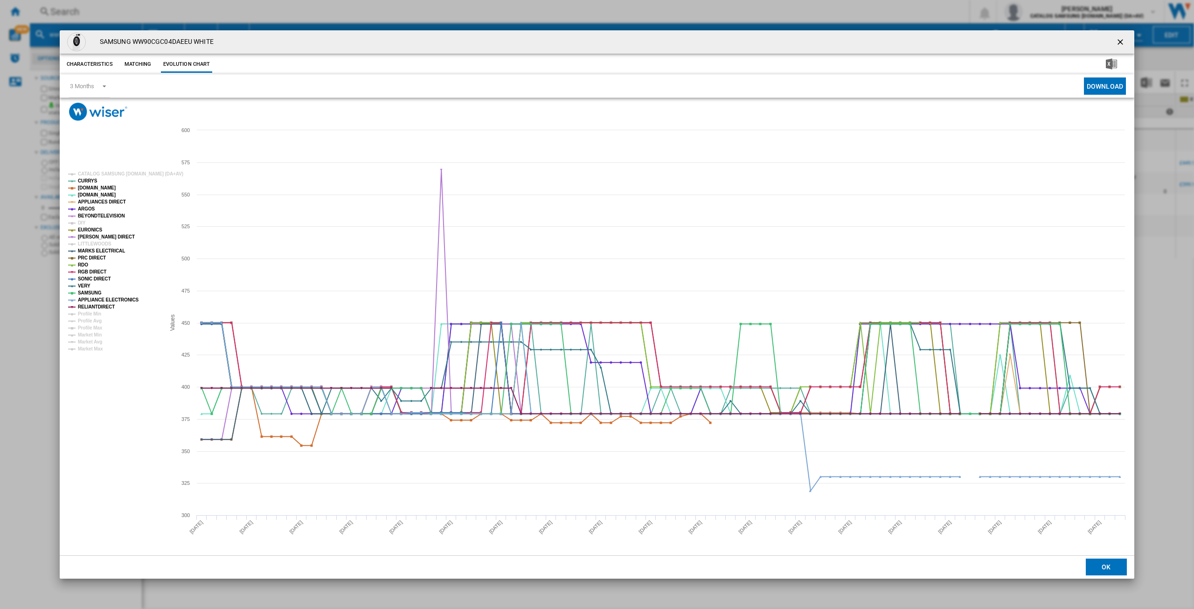
click at [1120, 41] on ng-md-icon "getI18NText('BUTTONS.CLOSE_DIALOG')" at bounding box center [1121, 42] width 11 height 11
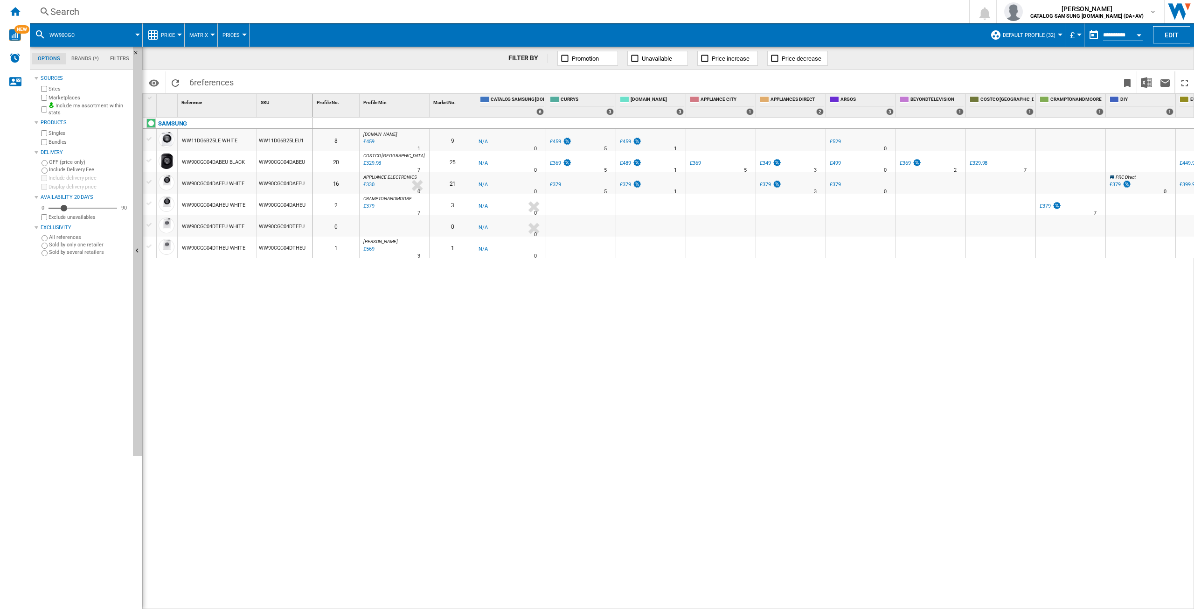
click at [371, 185] on div "£330" at bounding box center [368, 184] width 13 height 9
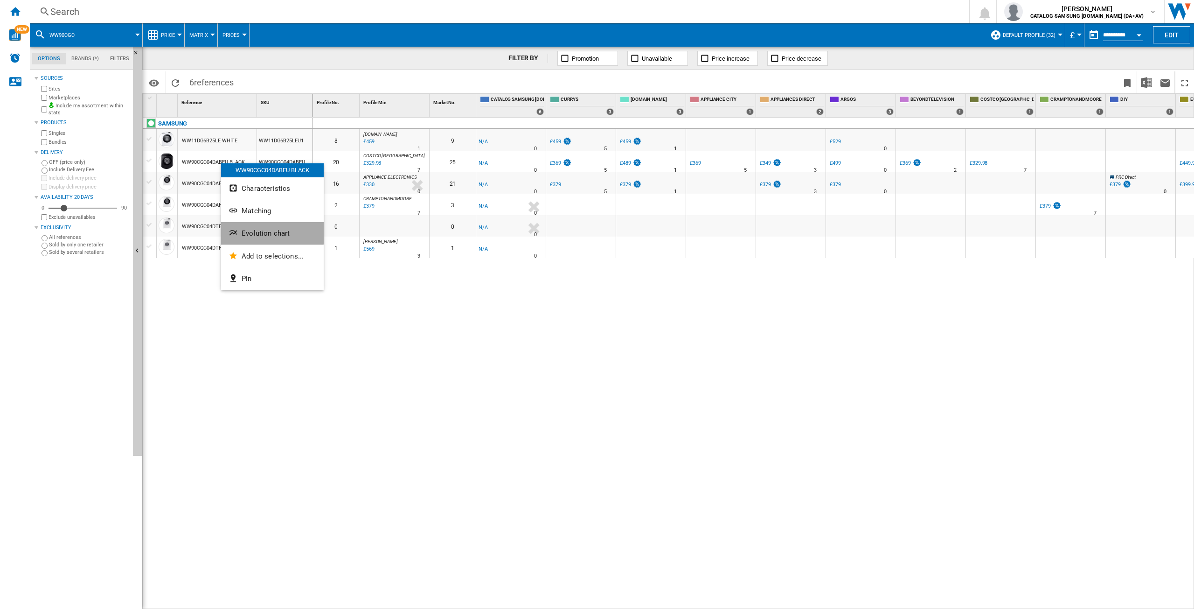
click at [254, 226] on button "Evolution chart" at bounding box center [272, 233] width 103 height 22
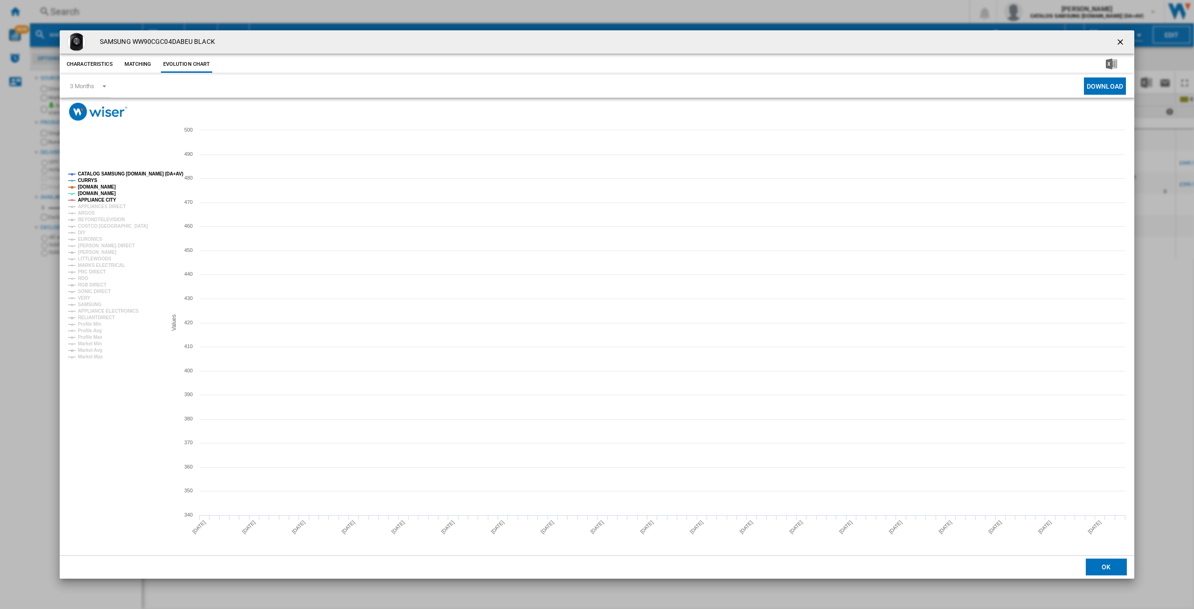
click at [110, 174] on tspan "CATALOG SAMSUNG [DOMAIN_NAME] (DA+AV)" at bounding box center [130, 173] width 105 height 5
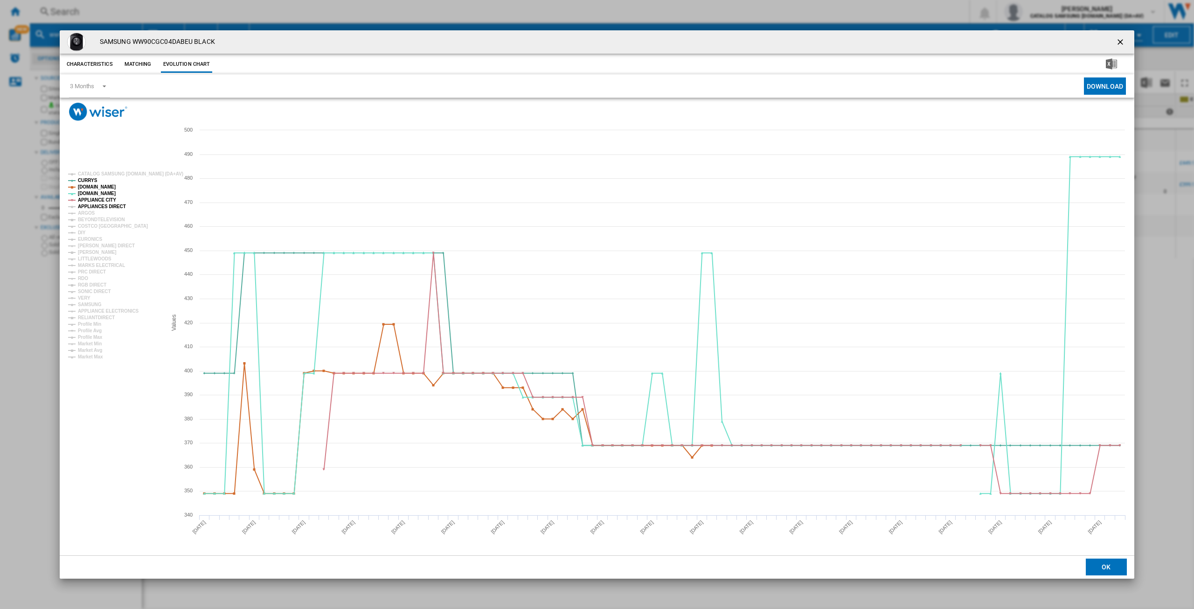
click at [91, 206] on tspan "APPLIANCES DIRECT" at bounding box center [102, 206] width 48 height 5
drag, startPoint x: 88, startPoint y: 212, endPoint x: 91, endPoint y: 218, distance: 6.9
click at [90, 216] on tspan "ARGOS" at bounding box center [86, 212] width 17 height 5
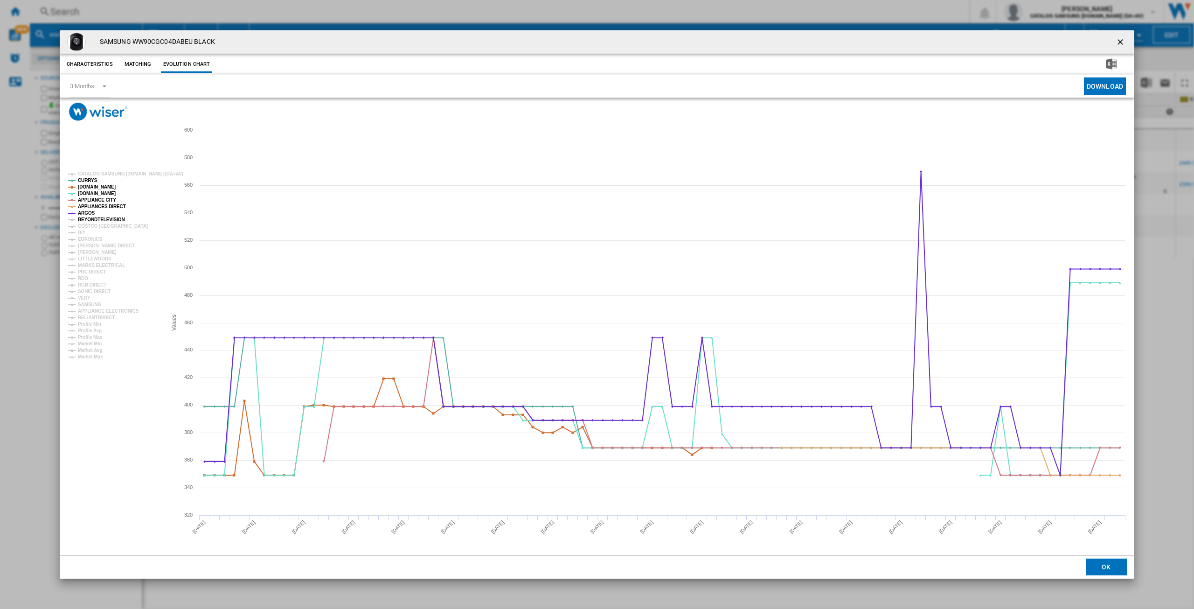
click at [92, 219] on tspan "BEYONDTELEVISION" at bounding box center [101, 219] width 47 height 5
drag, startPoint x: 81, startPoint y: 234, endPoint x: 88, endPoint y: 240, distance: 9.6
click at [83, 236] on g "CATALOG SAMSUNG [DOMAIN_NAME] (DA+AV) CURRYS [DOMAIN_NAME] [DOMAIN_NAME] APPLIA…" at bounding box center [125, 265] width 115 height 188
click at [88, 239] on tspan "EURONICS" at bounding box center [90, 239] width 24 height 5
click at [92, 245] on tspan "[PERSON_NAME] DIRECT" at bounding box center [106, 245] width 57 height 5
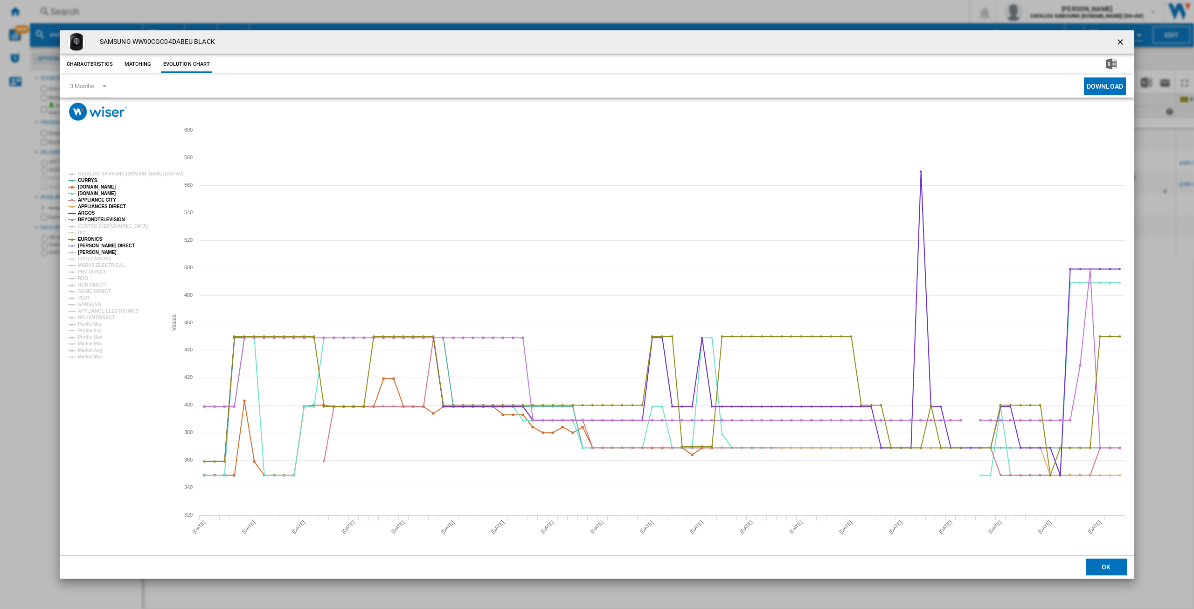
click at [90, 251] on tspan "[PERSON_NAME]" at bounding box center [97, 252] width 39 height 5
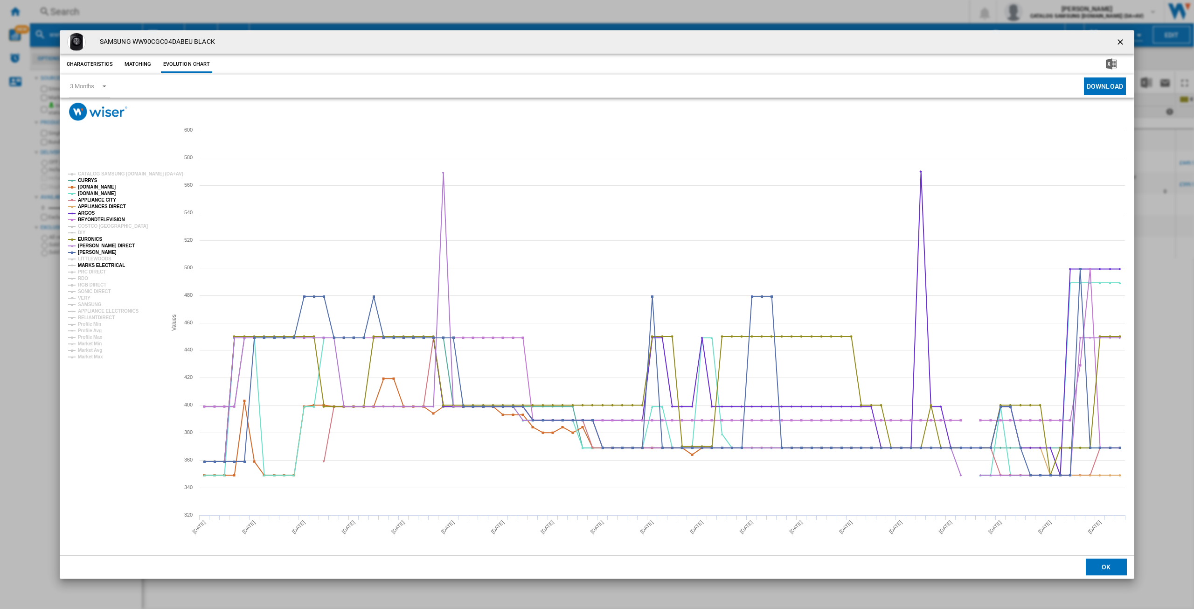
click at [91, 265] on tspan "MARKS ELECTRICAL" at bounding box center [101, 265] width 47 height 5
click at [91, 269] on tspan "PRC DIRECT" at bounding box center [92, 271] width 28 height 5
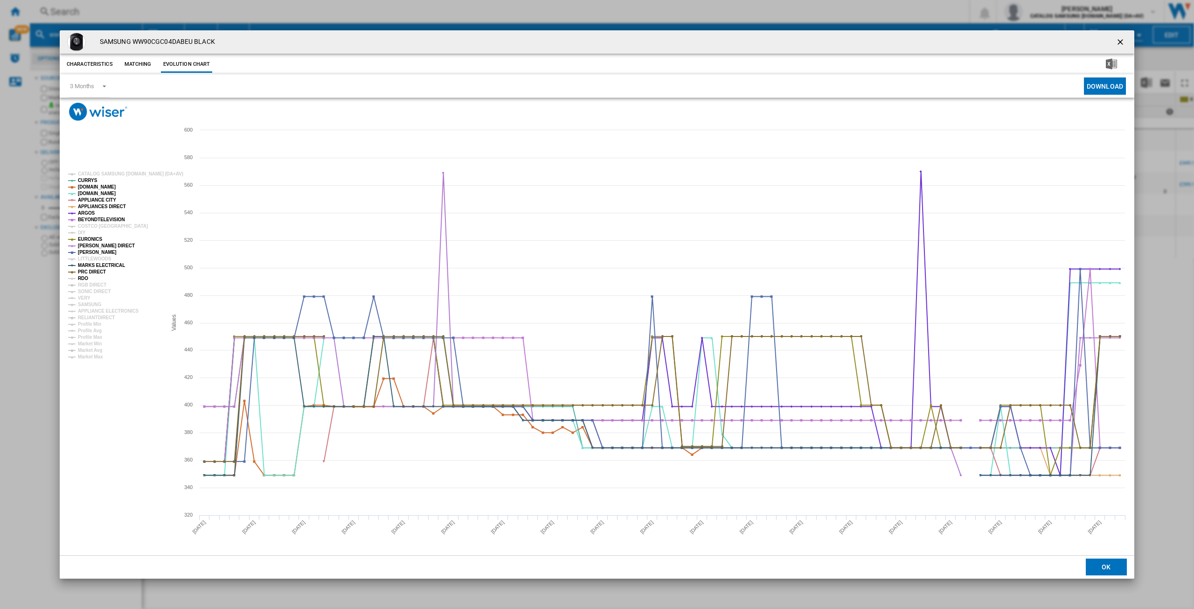
click at [86, 277] on tspan "RDO" at bounding box center [83, 278] width 10 height 5
click at [91, 282] on tspan "RGB DIRECT" at bounding box center [92, 284] width 28 height 5
click at [94, 290] on tspan "SONIC DIRECT" at bounding box center [94, 291] width 33 height 5
click at [87, 297] on tspan "VERY" at bounding box center [84, 297] width 13 height 5
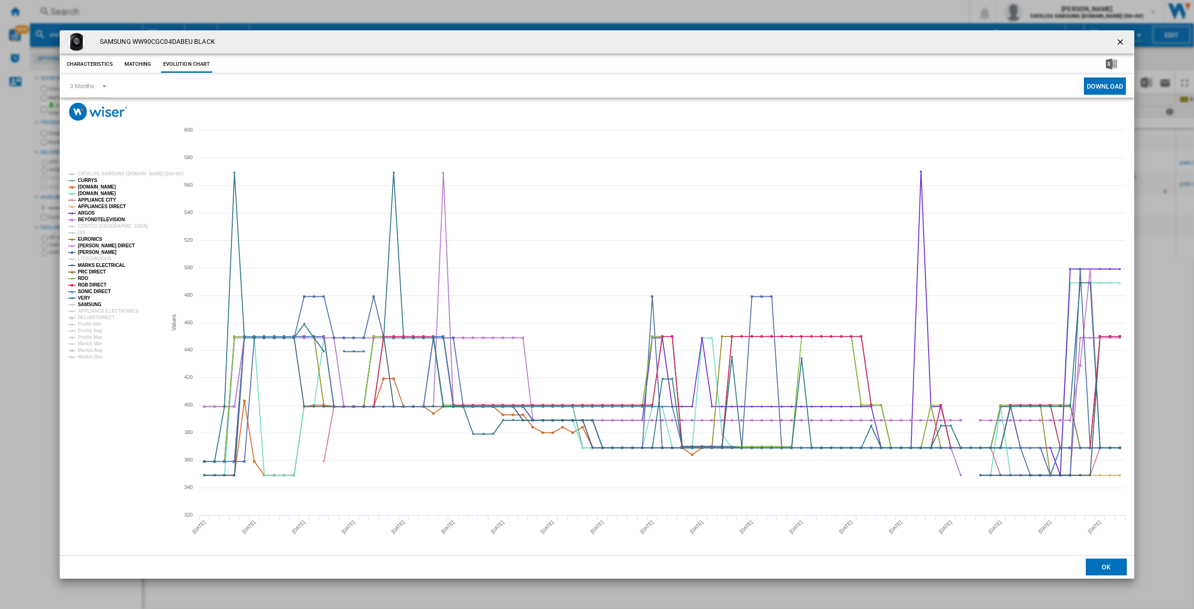
drag, startPoint x: 88, startPoint y: 302, endPoint x: 91, endPoint y: 310, distance: 8.6
click at [89, 304] on tspan "SAMSUNG" at bounding box center [90, 304] width 24 height 5
click at [93, 314] on tspan "APPLIANCE ELECTRONICS" at bounding box center [108, 310] width 61 height 5
click at [92, 321] on tspan "Profile Min" at bounding box center [89, 323] width 23 height 5
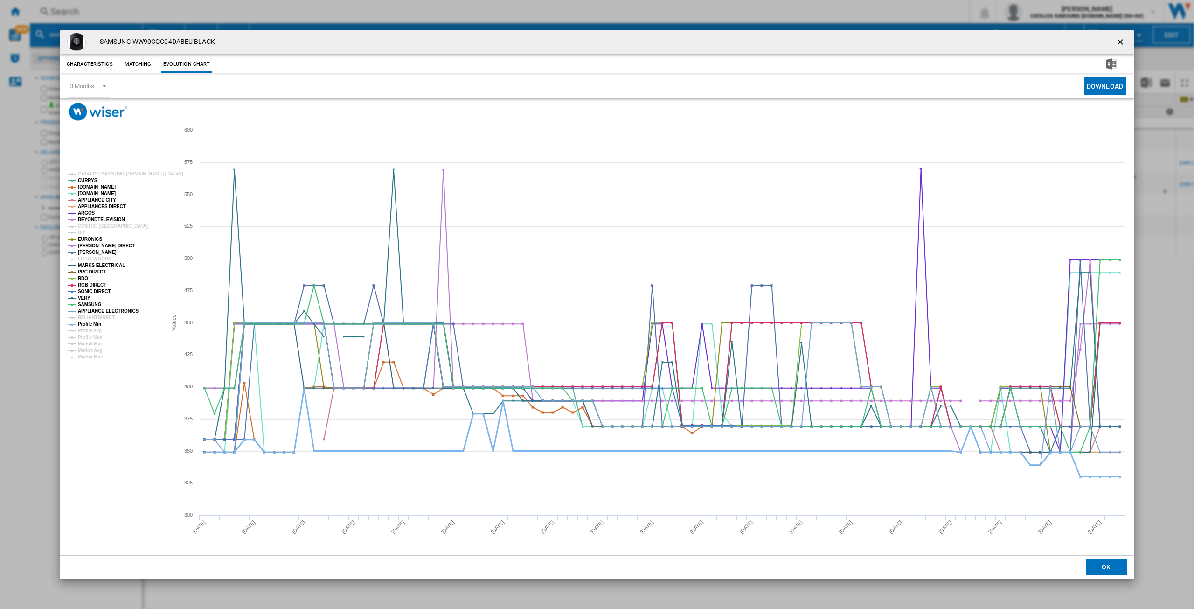
click at [89, 322] on tspan "Profile Min" at bounding box center [89, 323] width 23 height 5
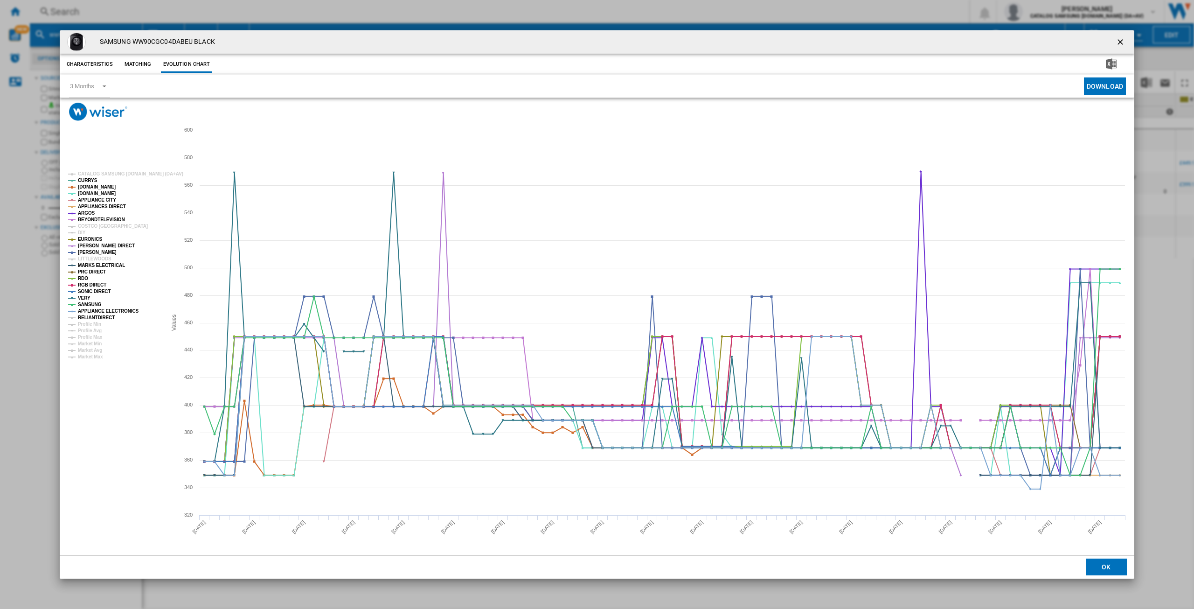
click at [97, 315] on tspan "RELIANTDIRECT" at bounding box center [96, 317] width 37 height 5
click at [1124, 40] on ng-md-icon "getI18NText('BUTTONS.CLOSE_DIALOG')" at bounding box center [1121, 42] width 11 height 11
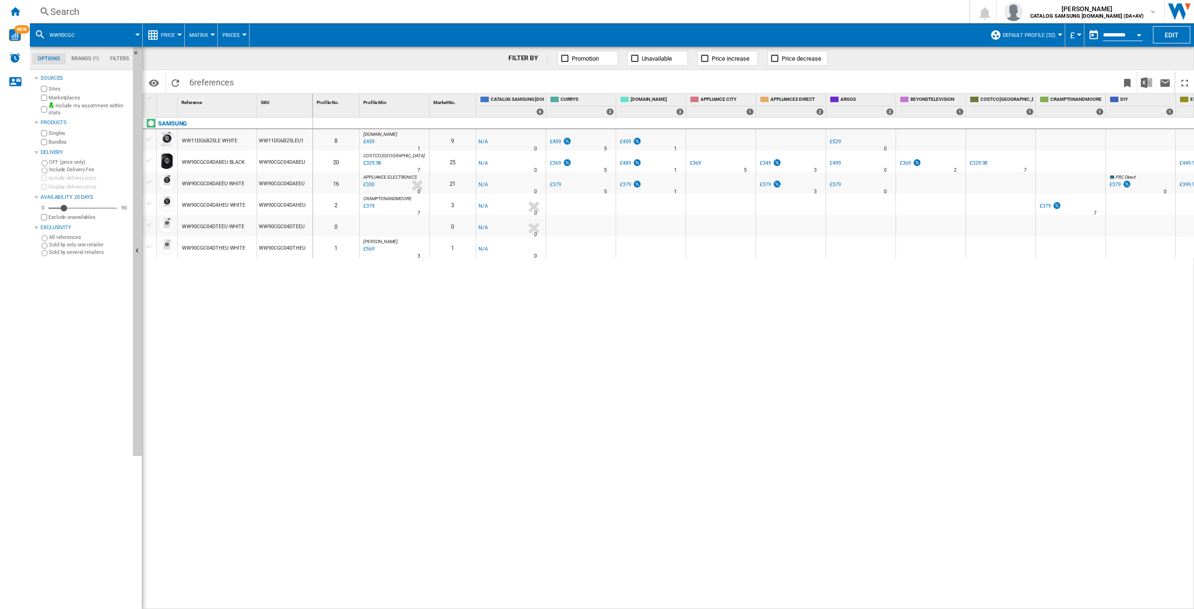
click at [72, 11] on div "Search" at bounding box center [497, 11] width 895 height 13
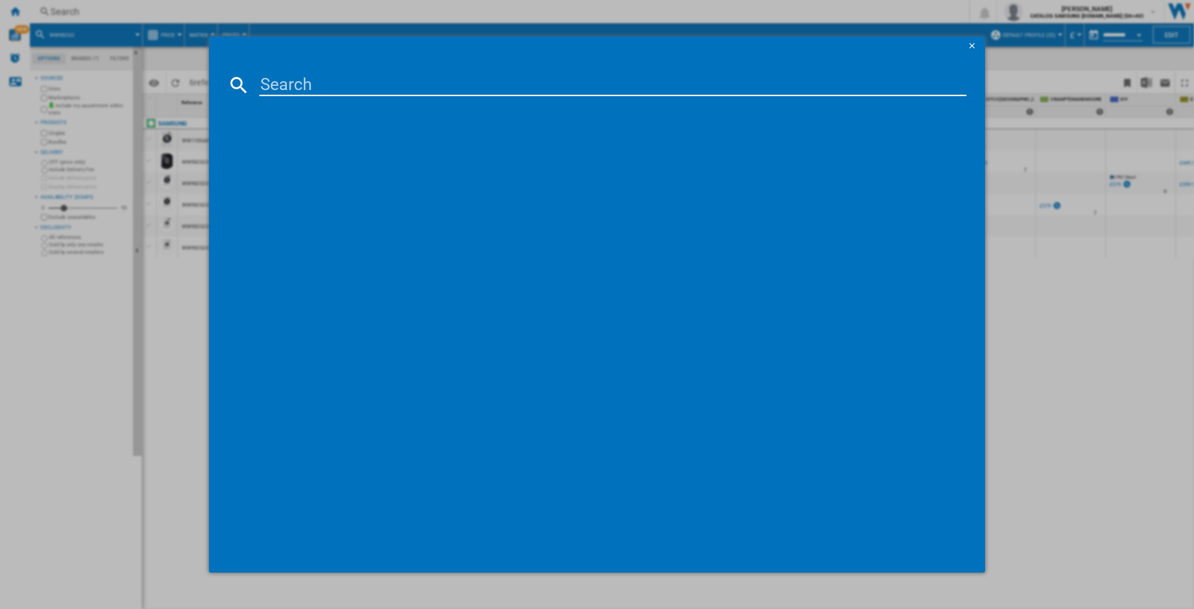
click at [268, 81] on input at bounding box center [612, 85] width 707 height 22
type input "ww11dg"
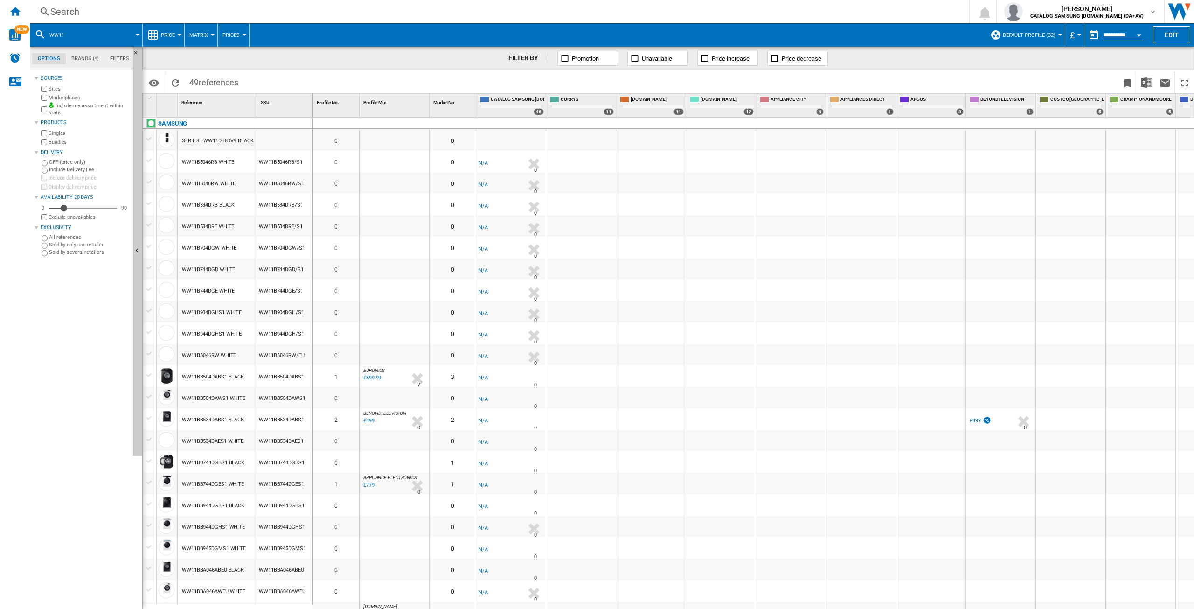
click at [91, 18] on div "Search Search 0 [PERSON_NAME] CATALOG SAMSUNG [DOMAIN_NAME] (DA+AV) CATALOG SAM…" at bounding box center [612, 11] width 1164 height 23
click at [94, 13] on div "Search" at bounding box center [497, 11] width 895 height 13
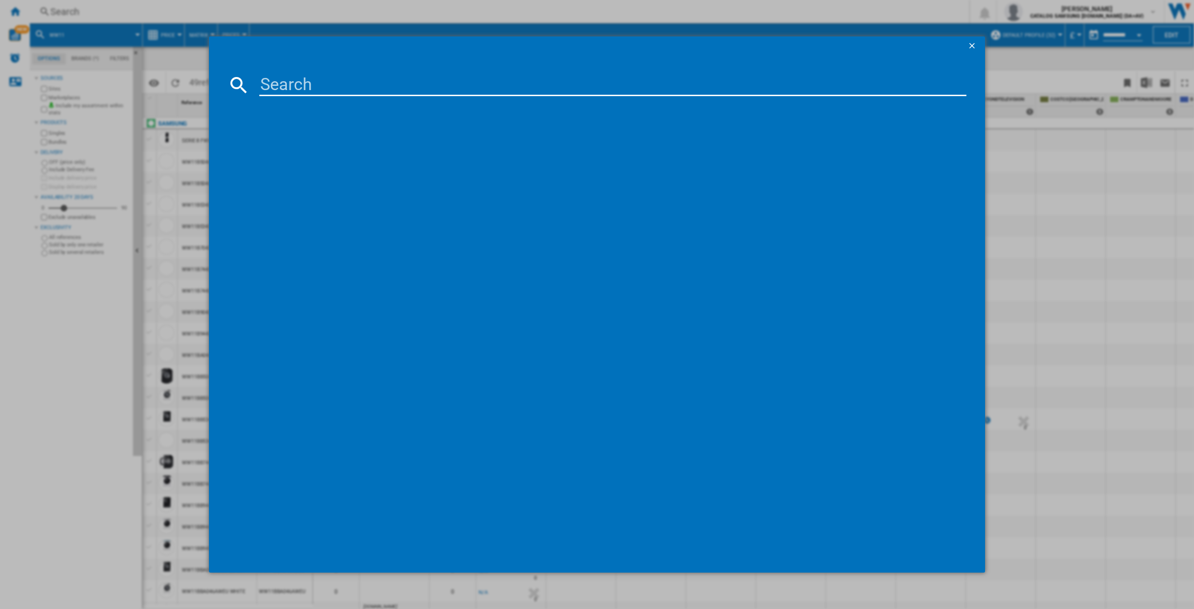
click at [277, 88] on input at bounding box center [612, 85] width 707 height 22
type input "ww11dg5"
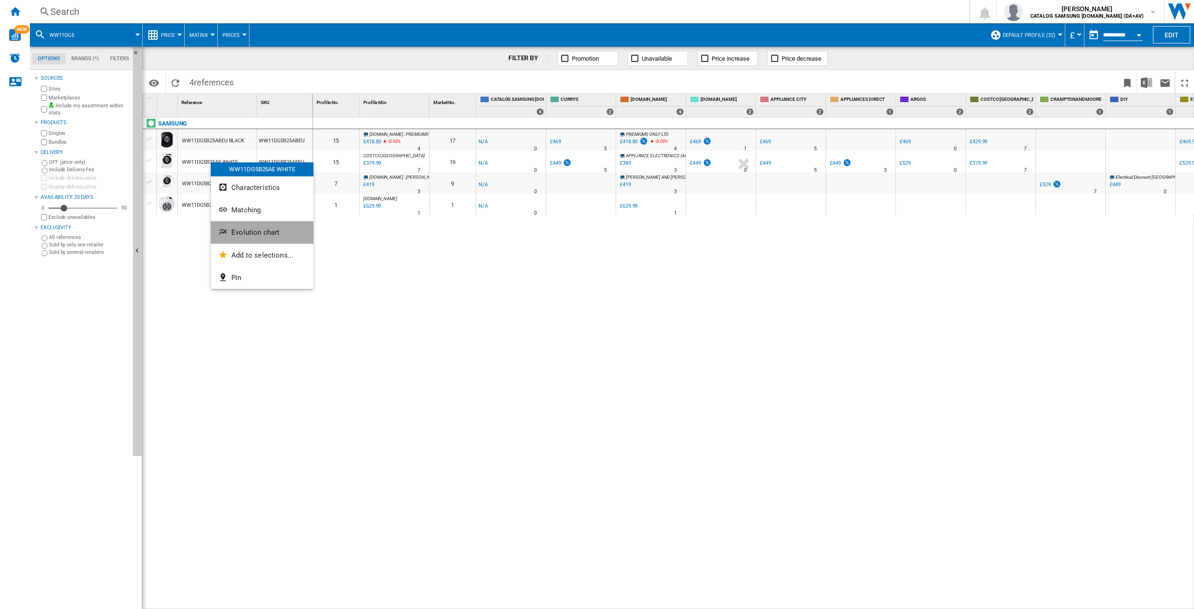
click at [259, 230] on span "Evolution chart" at bounding box center [255, 232] width 48 height 8
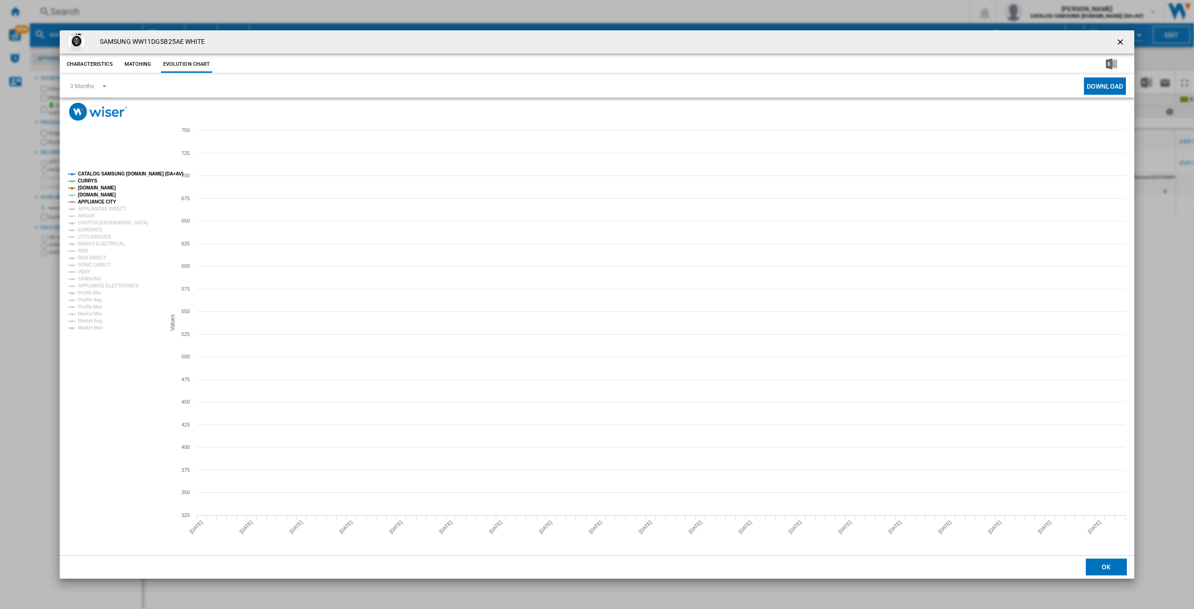
click at [116, 170] on rect "Product popup" at bounding box center [112, 250] width 97 height 166
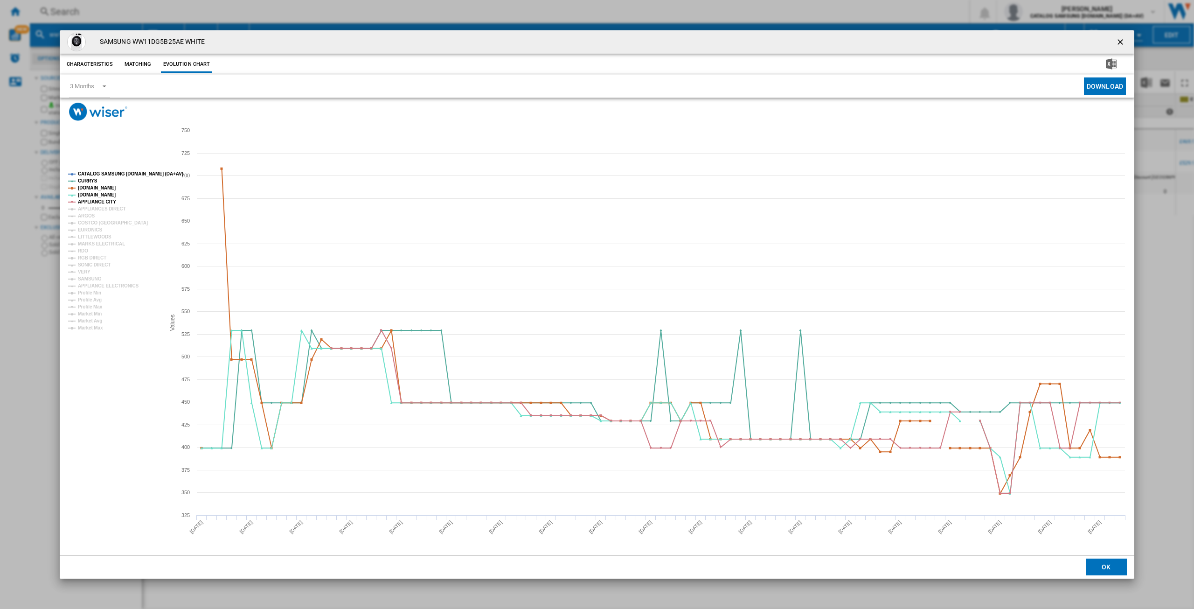
click at [111, 174] on tspan "CATALOG SAMSUNG [DOMAIN_NAME] (DA+AV)" at bounding box center [130, 173] width 105 height 5
click at [90, 209] on tspan "APPLIANCES DIRECT" at bounding box center [102, 208] width 48 height 5
click at [88, 216] on tspan "ARGOS" at bounding box center [86, 215] width 17 height 5
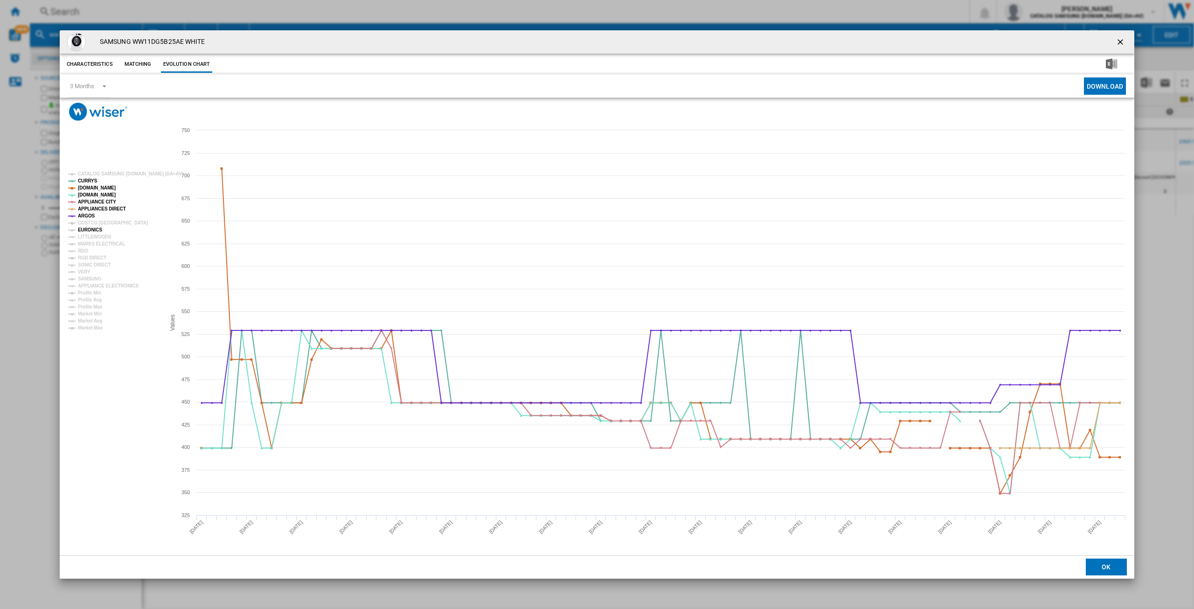
click at [90, 231] on tspan "EURONICS" at bounding box center [90, 229] width 24 height 5
click at [90, 248] on rect "Product popup" at bounding box center [112, 250] width 97 height 166
click at [87, 245] on tspan "MARKS ELECTRICAL" at bounding box center [101, 243] width 47 height 5
drag, startPoint x: 84, startPoint y: 252, endPoint x: 90, endPoint y: 254, distance: 6.5
click at [84, 252] on tspan "RDO" at bounding box center [83, 250] width 10 height 5
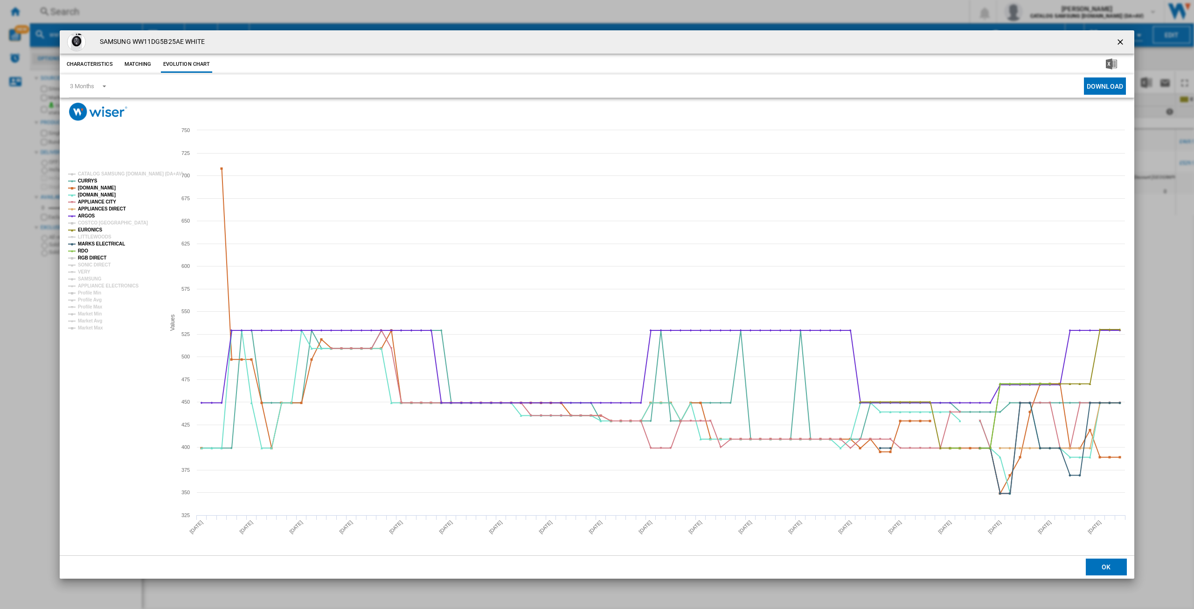
drag, startPoint x: 91, startPoint y: 255, endPoint x: 91, endPoint y: 260, distance: 5.1
click at [91, 255] on tspan "RGB DIRECT" at bounding box center [92, 257] width 28 height 5
click at [90, 265] on tspan "SONIC DIRECT" at bounding box center [94, 264] width 33 height 5
click at [85, 271] on tspan "VERY" at bounding box center [84, 271] width 13 height 5
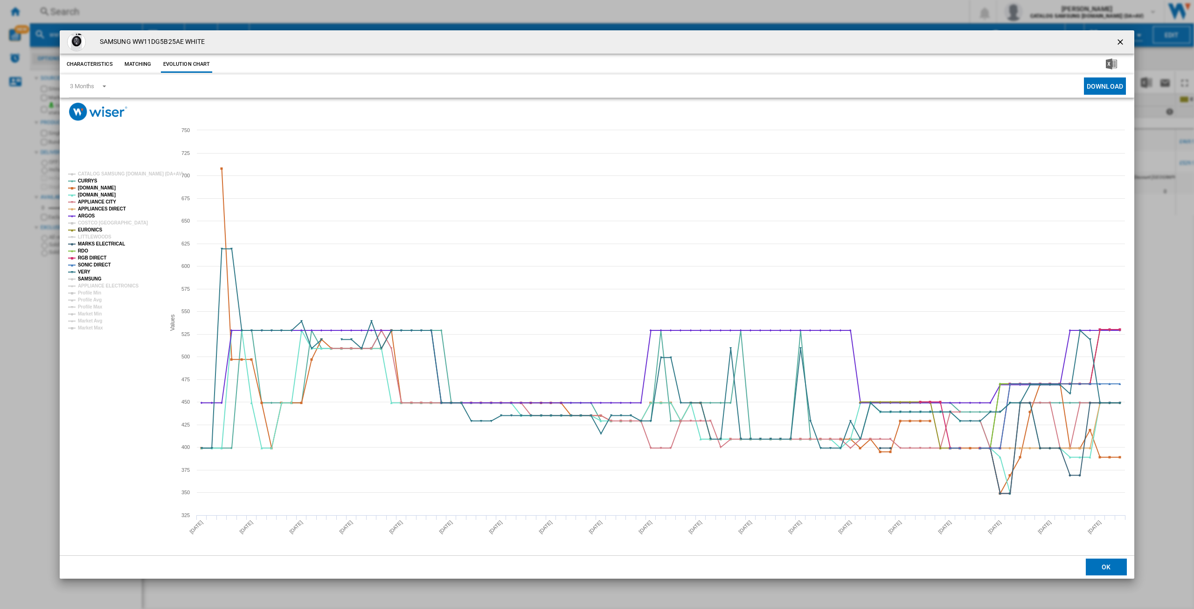
click at [86, 278] on tspan "SAMSUNG" at bounding box center [90, 278] width 24 height 5
click at [99, 287] on tspan "APPLIANCE ELECTRONICS" at bounding box center [108, 285] width 61 height 5
click at [1118, 41] on ng-md-icon "getI18NText('BUTTONS.CLOSE_DIALOG')" at bounding box center [1121, 42] width 11 height 11
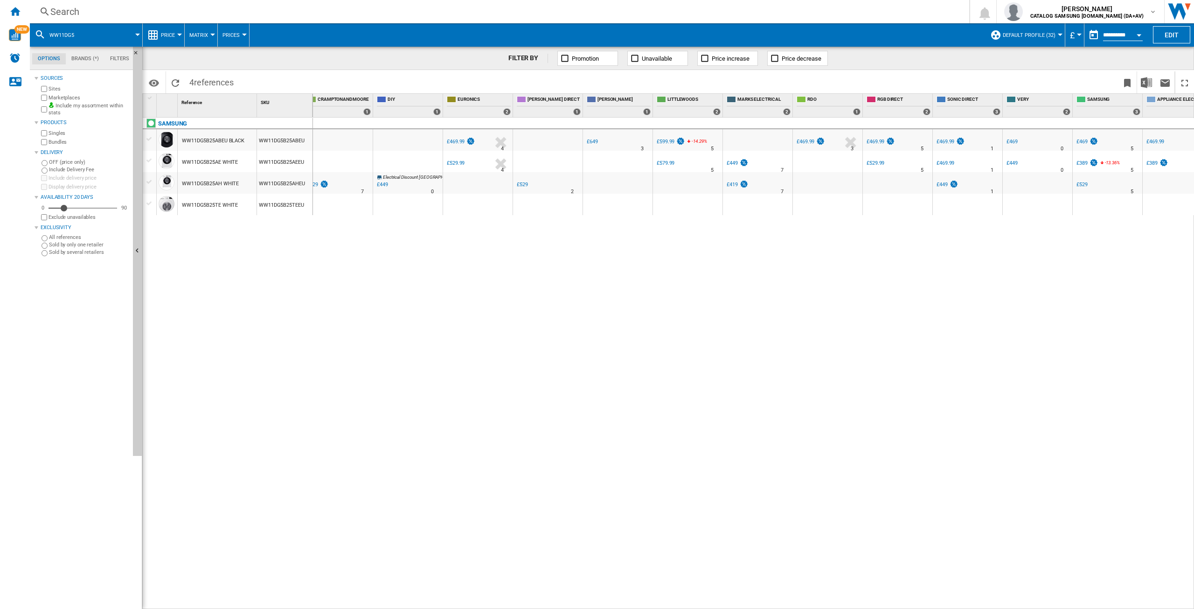
scroll to position [0, 751]
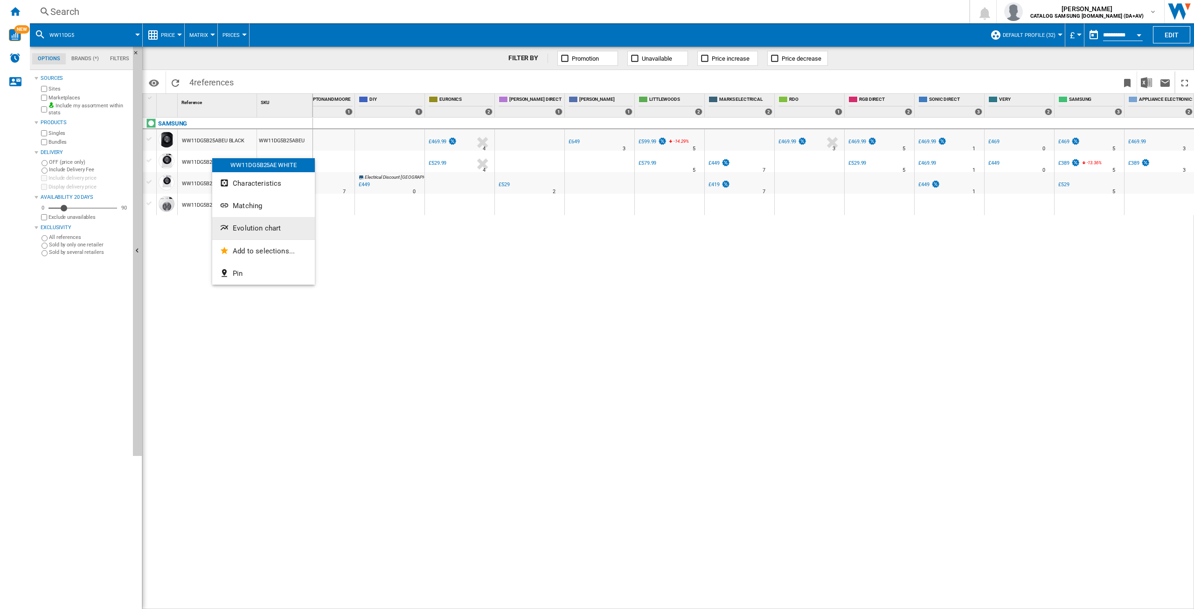
click at [262, 229] on span "Evolution chart" at bounding box center [257, 228] width 48 height 8
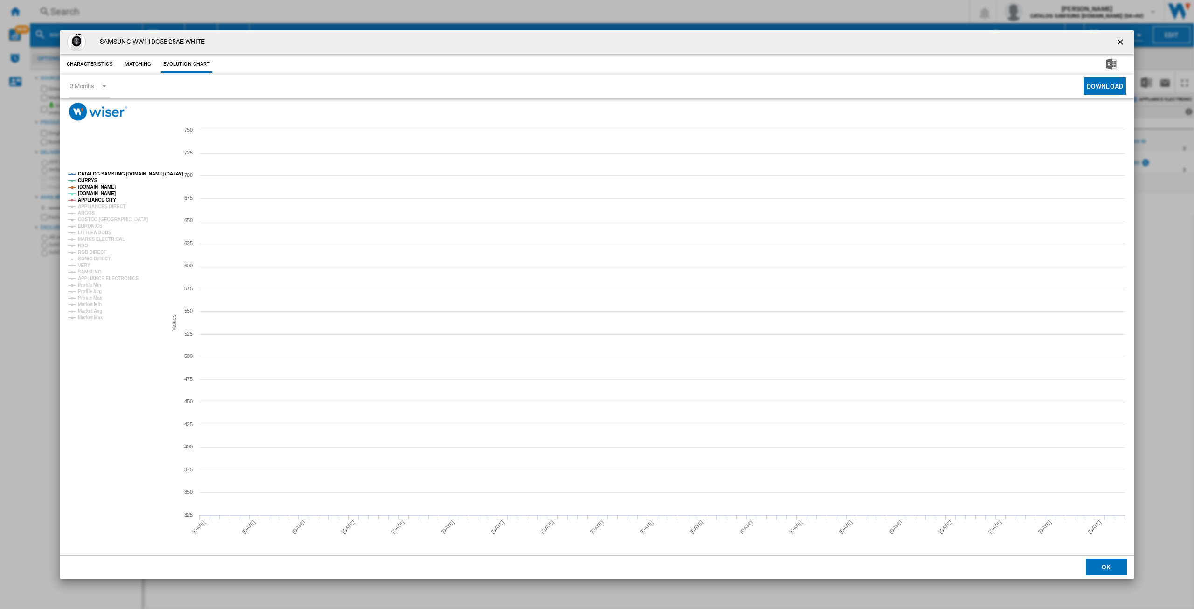
click at [103, 173] on tspan "CATALOG SAMSUNG [DOMAIN_NAME] (DA+AV)" at bounding box center [130, 173] width 105 height 5
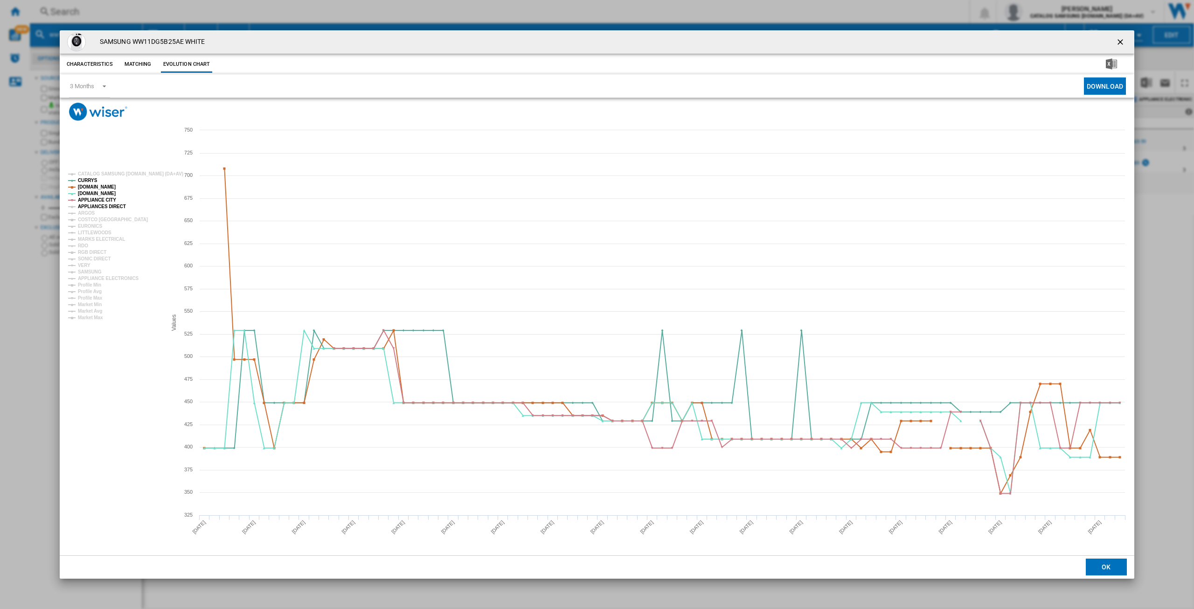
click at [96, 206] on tspan "APPLIANCES DIRECT" at bounding box center [102, 206] width 48 height 5
click at [89, 217] on tspan "COSTCO [GEOGRAPHIC_DATA]" at bounding box center [113, 219] width 70 height 5
click at [87, 213] on tspan "ARGOS" at bounding box center [86, 212] width 17 height 5
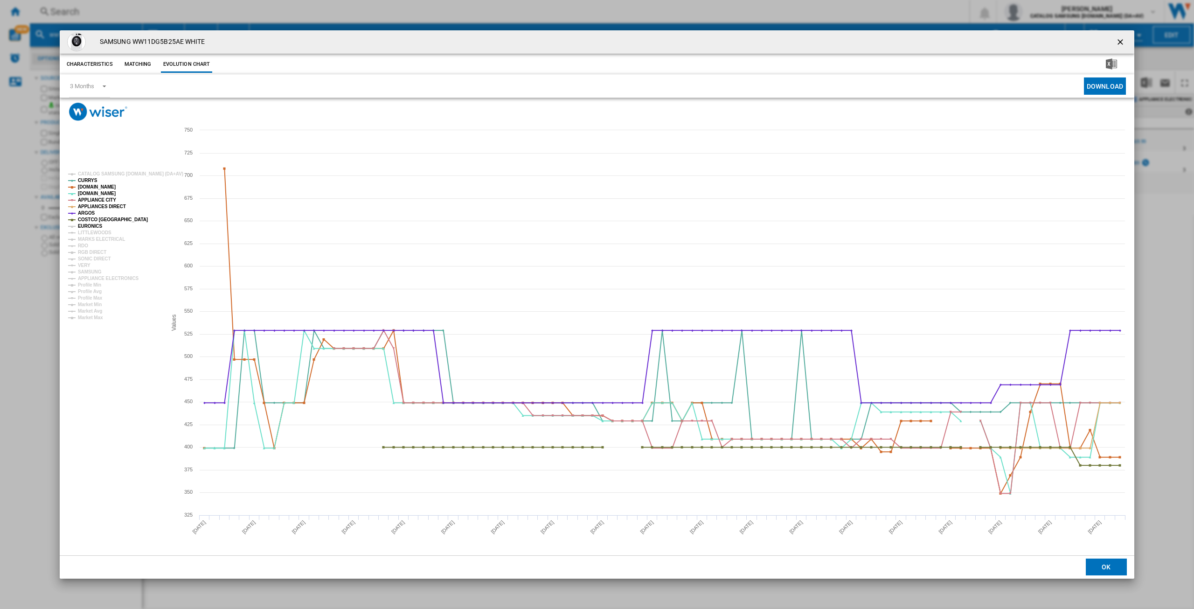
click at [88, 227] on tspan "EURONICS" at bounding box center [90, 225] width 24 height 5
click at [89, 240] on tspan "MARKS ELECTRICAL" at bounding box center [101, 239] width 47 height 5
click at [86, 244] on tspan "RDO" at bounding box center [83, 245] width 10 height 5
click at [91, 250] on tspan "RGB DIRECT" at bounding box center [92, 252] width 28 height 5
click at [91, 258] on tspan "SONIC DIRECT" at bounding box center [94, 258] width 33 height 5
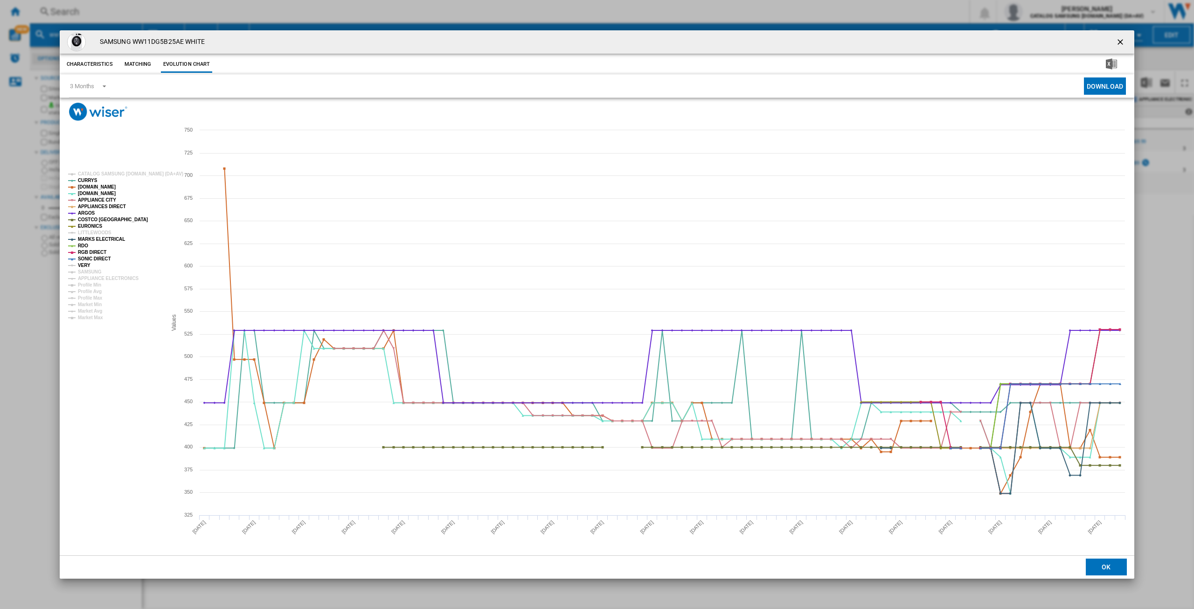
click at [82, 266] on tspan "VERY" at bounding box center [84, 265] width 13 height 5
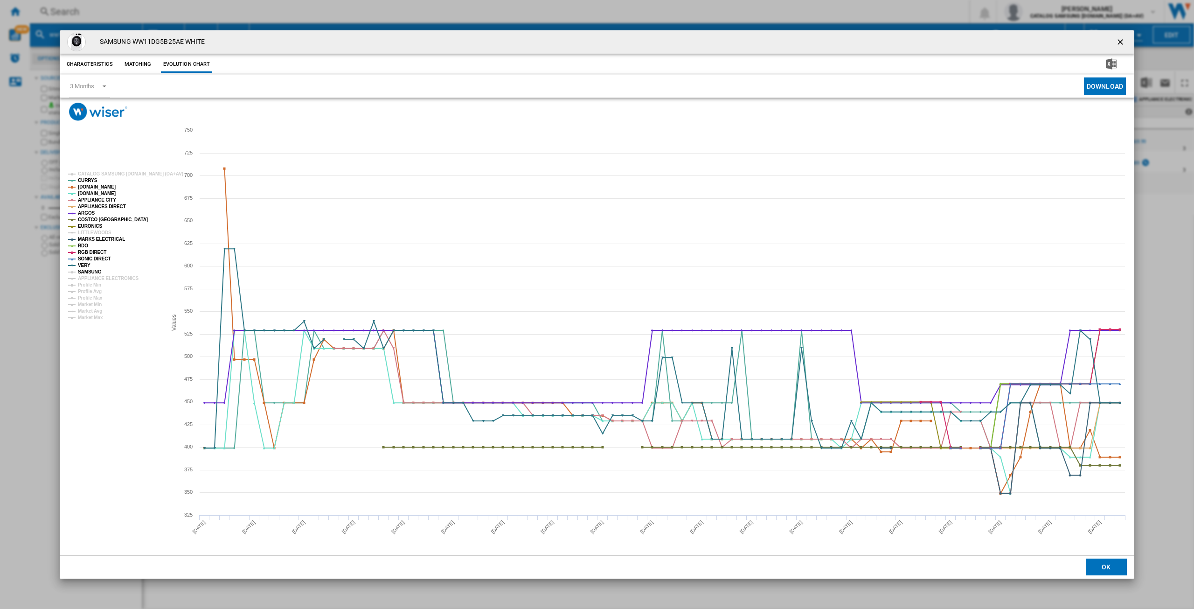
click at [87, 273] on tspan "SAMSUNG" at bounding box center [90, 271] width 24 height 5
click at [93, 278] on tspan "APPLIANCE ELECTRONICS" at bounding box center [108, 278] width 61 height 5
click at [1122, 40] on ng-md-icon "getI18NText('BUTTONS.CLOSE_DIALOG')" at bounding box center [1121, 42] width 11 height 11
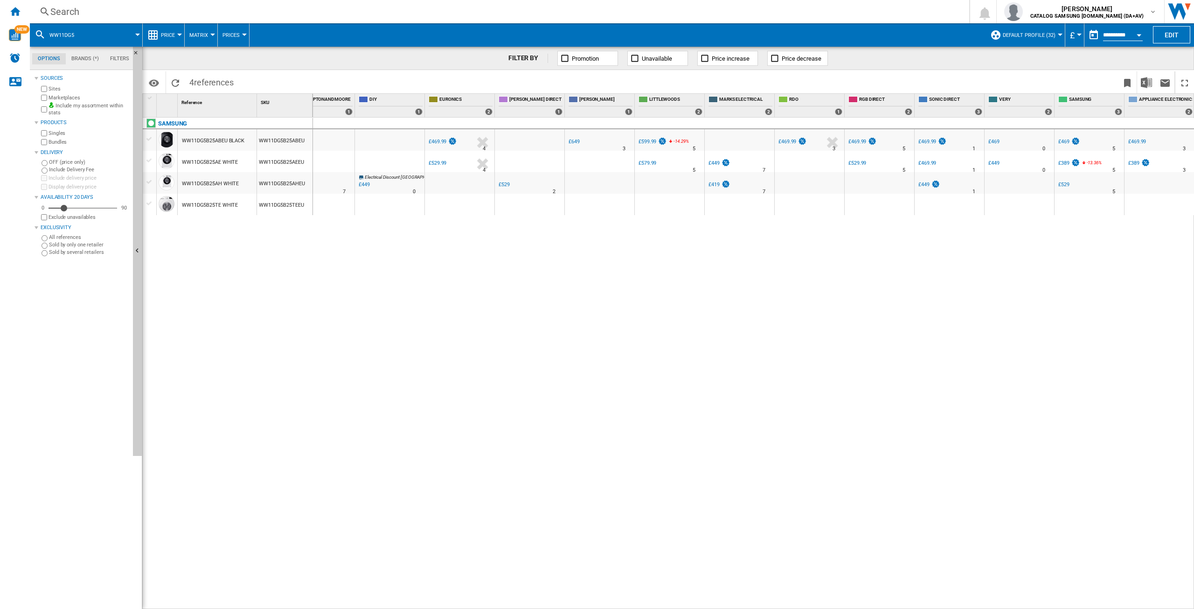
click at [1136, 162] on div "£389" at bounding box center [1134, 163] width 11 height 6
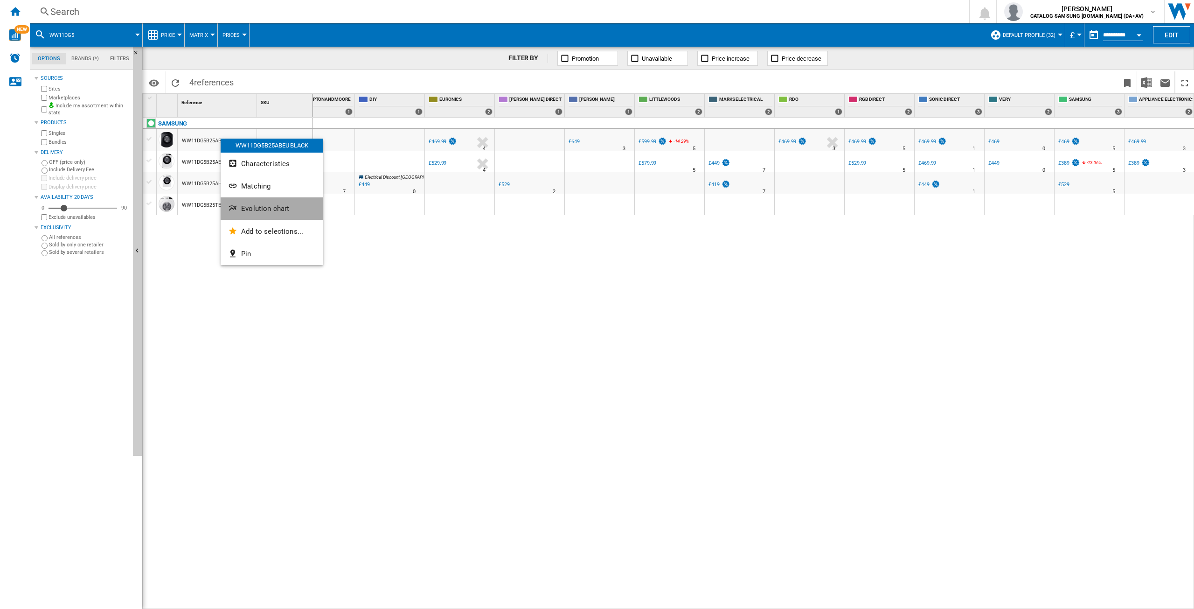
click at [278, 206] on span "Evolution chart" at bounding box center [265, 208] width 48 height 8
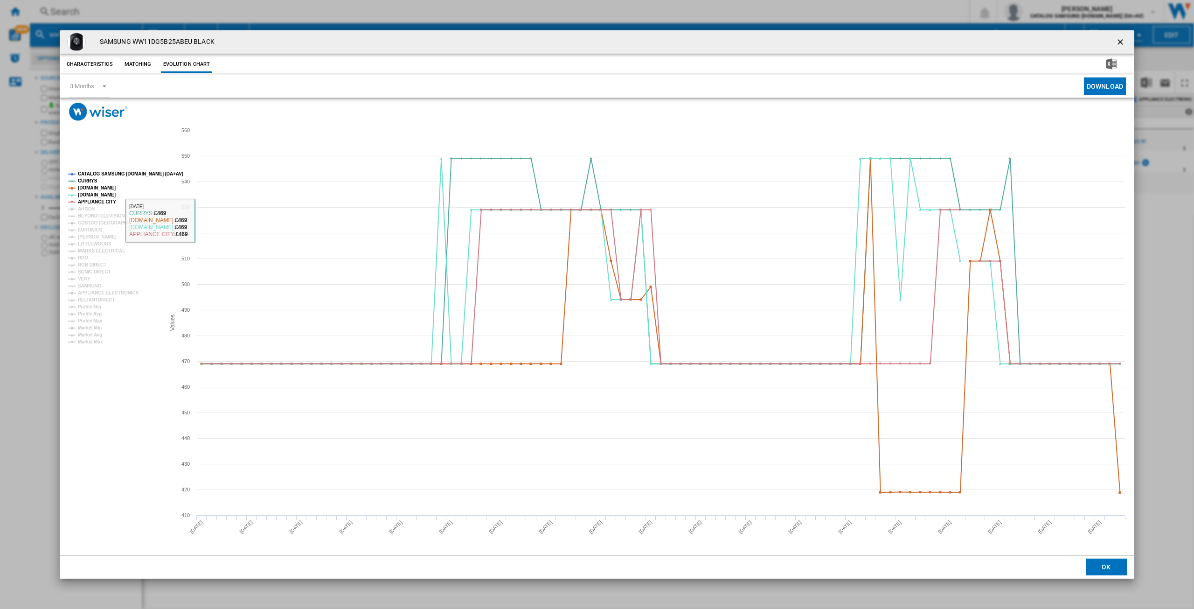
click at [110, 171] on tspan "CATALOG SAMSUNG [DOMAIN_NAME] (DA+AV)" at bounding box center [130, 173] width 105 height 5
click at [86, 210] on tspan "ARGOS" at bounding box center [86, 208] width 17 height 5
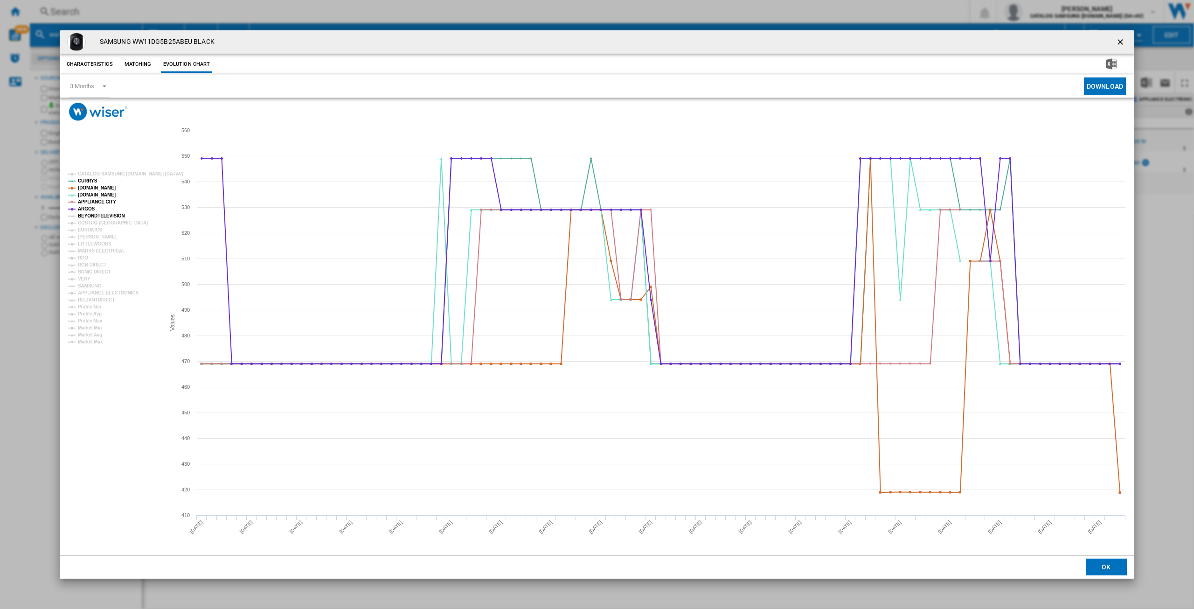
click at [88, 216] on tspan "BEYONDTELEVISION" at bounding box center [101, 215] width 47 height 5
click at [86, 229] on tspan "EURONICS" at bounding box center [90, 229] width 24 height 5
click at [89, 237] on tspan "[PERSON_NAME]" at bounding box center [97, 236] width 39 height 5
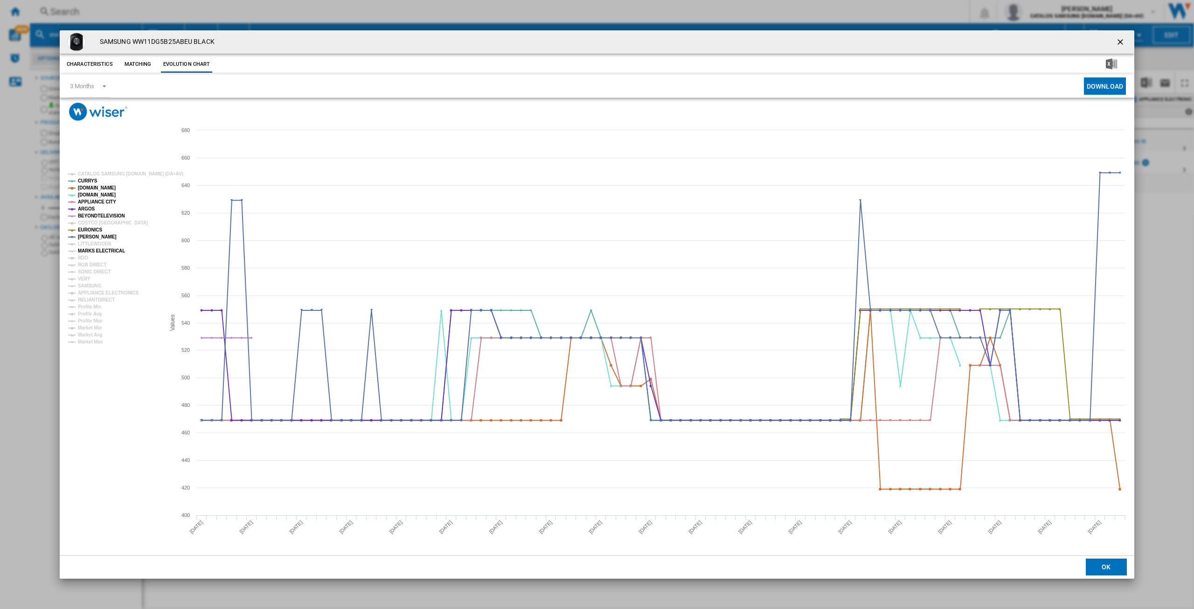
click at [91, 251] on tspan "MARKS ELECTRICAL" at bounding box center [101, 250] width 47 height 5
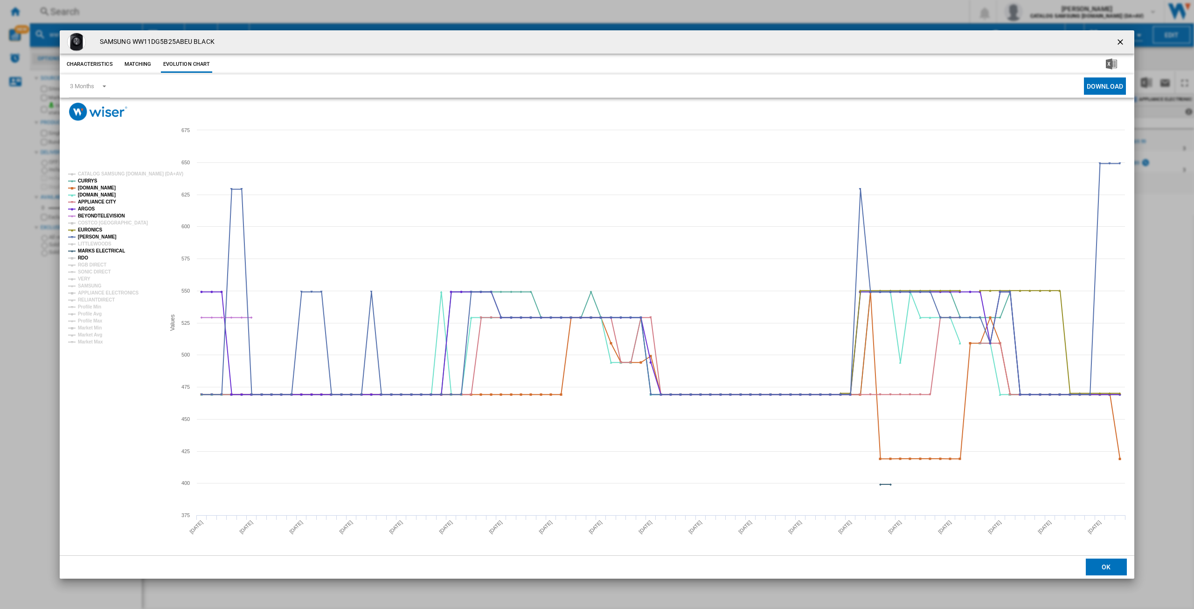
click at [87, 255] on tspan "RDO" at bounding box center [83, 257] width 10 height 5
click at [91, 265] on tspan "RGB DIRECT" at bounding box center [92, 264] width 28 height 5
click at [91, 270] on tspan "SONIC DIRECT" at bounding box center [94, 271] width 33 height 5
click at [85, 280] on tspan "VERY" at bounding box center [84, 278] width 13 height 5
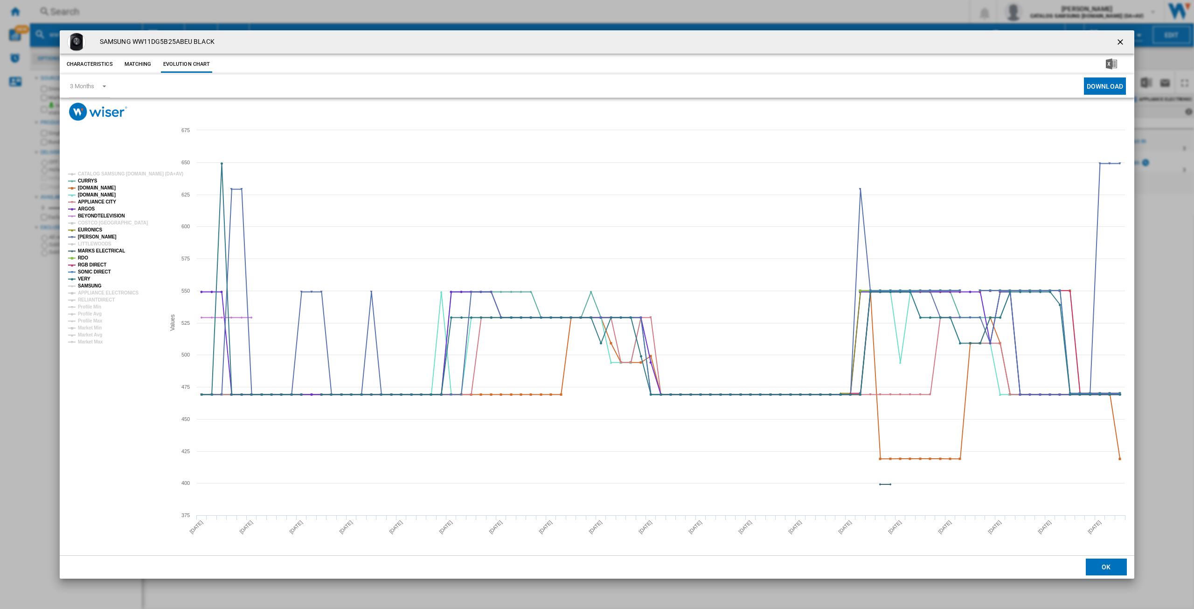
drag, startPoint x: 90, startPoint y: 285, endPoint x: 97, endPoint y: 292, distance: 9.6
click at [91, 285] on tspan "SAMSUNG" at bounding box center [90, 285] width 24 height 5
click at [97, 292] on tspan "APPLIANCE ELECTRONICS" at bounding box center [108, 292] width 61 height 5
click at [94, 297] on tspan "RELIANTDIRECT" at bounding box center [96, 299] width 37 height 5
click at [1120, 43] on ng-md-icon "getI18NText('BUTTONS.CLOSE_DIALOG')" at bounding box center [1121, 42] width 11 height 11
